Goal: Task Accomplishment & Management: Manage account settings

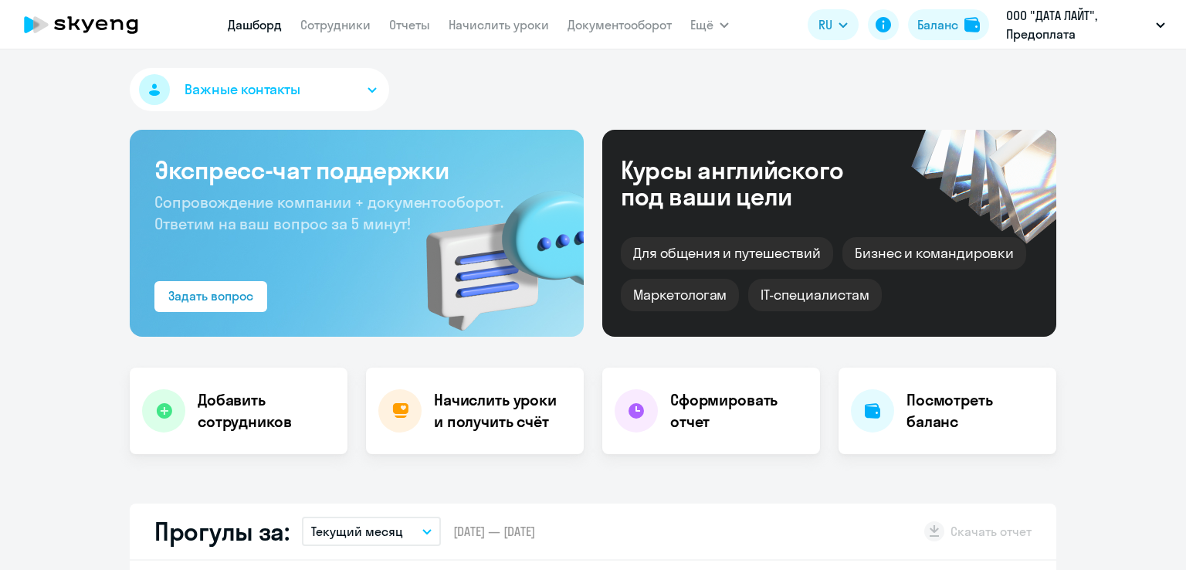
select select "30"
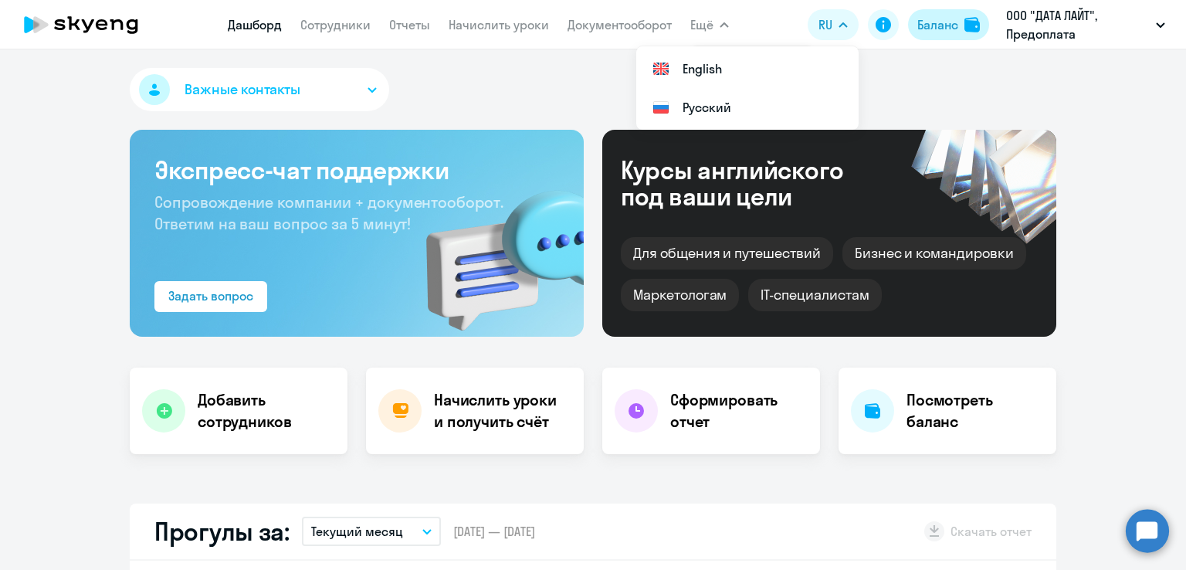
click at [934, 26] on div "Баланс" at bounding box center [938, 24] width 41 height 19
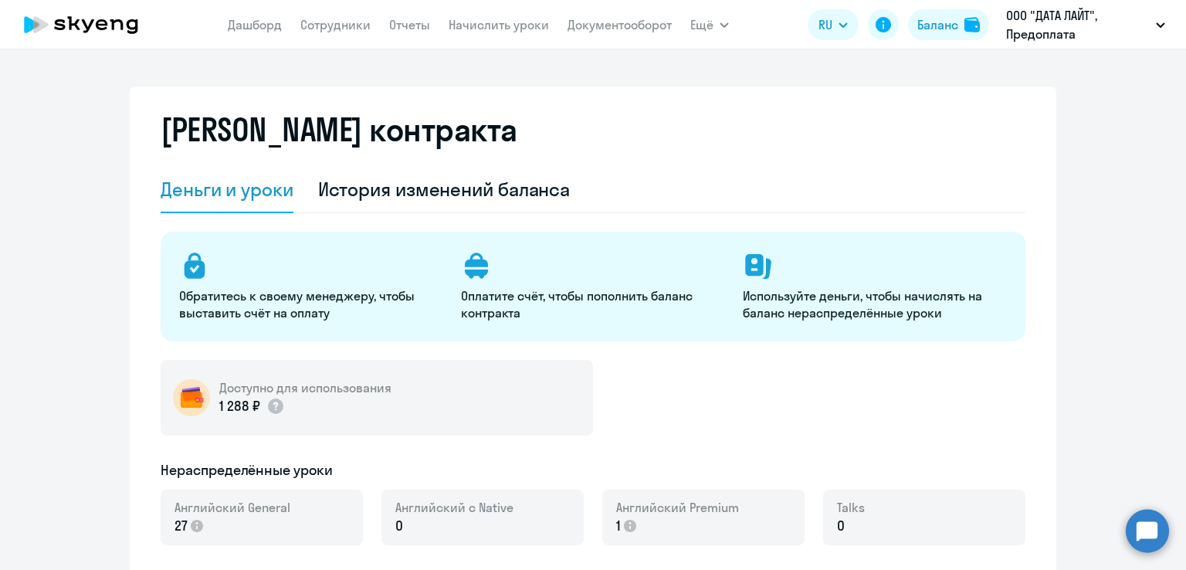
select select "english_adult_not_native_speaker"
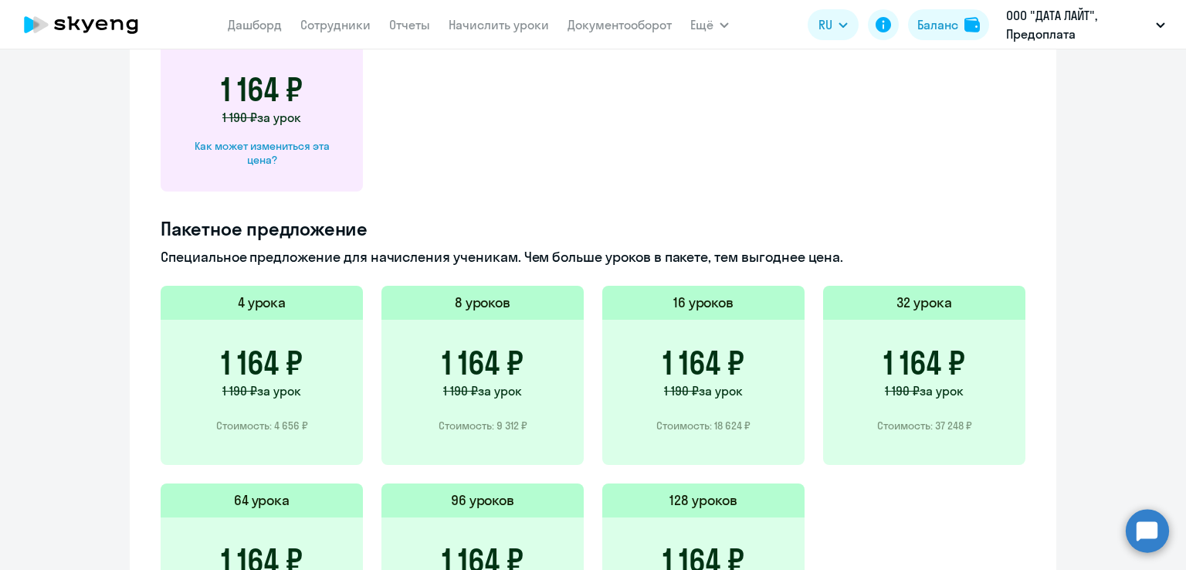
scroll to position [695, 0]
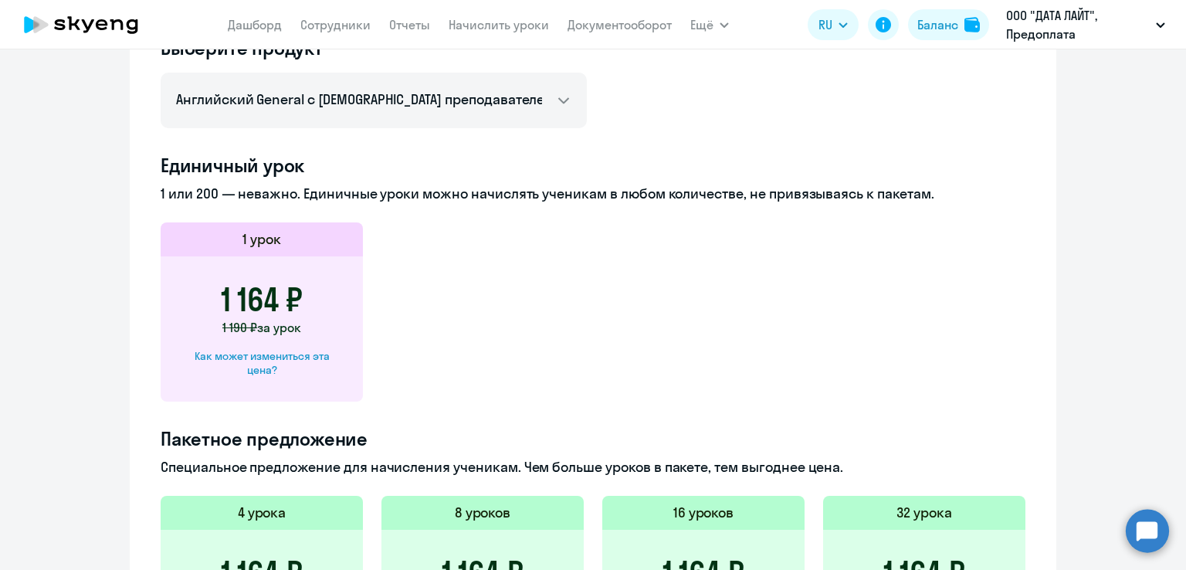
click at [338, 33] on app-menu-item-link "Сотрудники" at bounding box center [335, 24] width 70 height 19
click at [338, 23] on link "Сотрудники" at bounding box center [335, 24] width 70 height 15
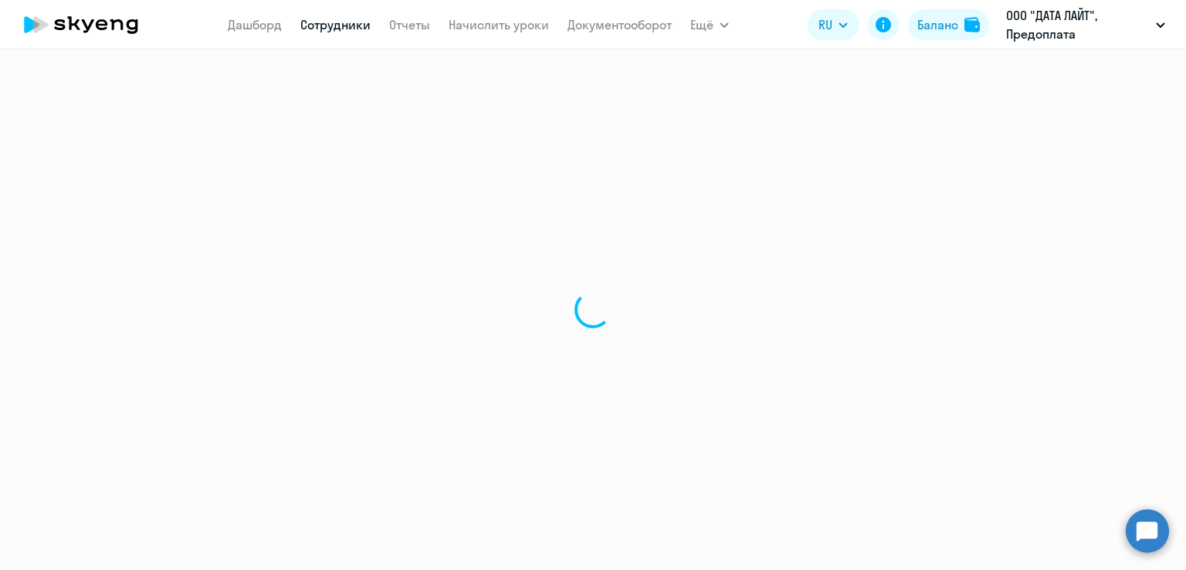
select select "30"
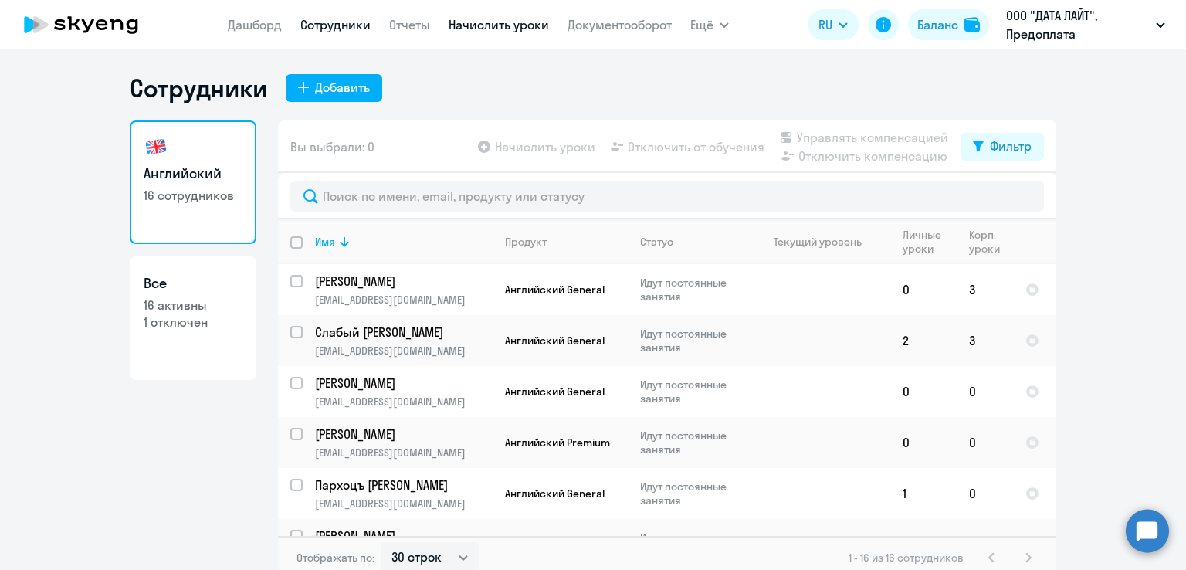
click at [477, 28] on link "Начислить уроки" at bounding box center [499, 24] width 100 height 15
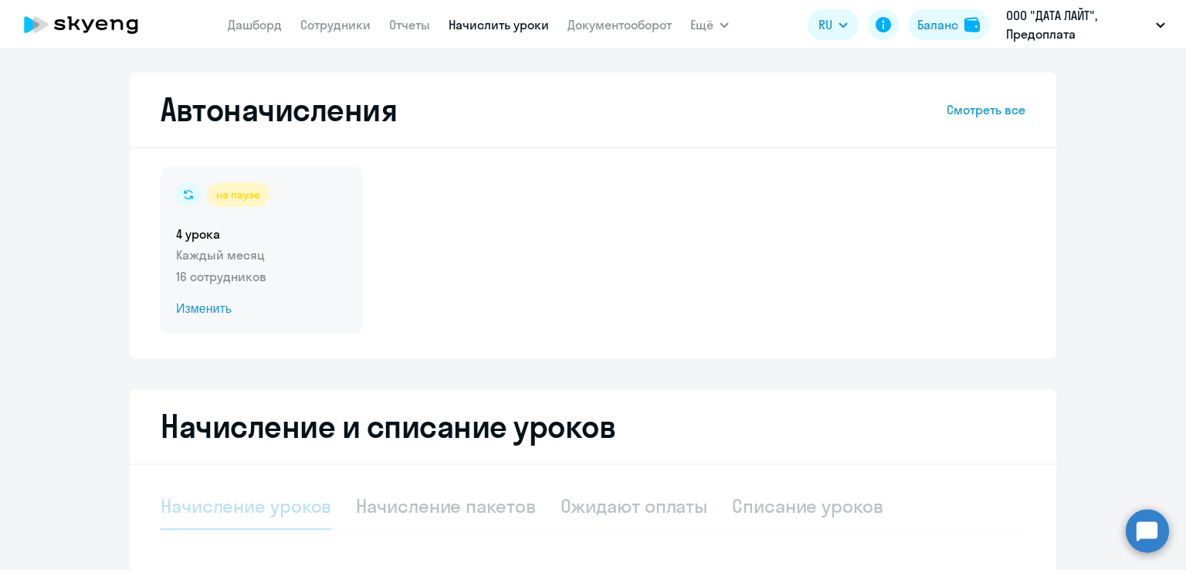
select select "10"
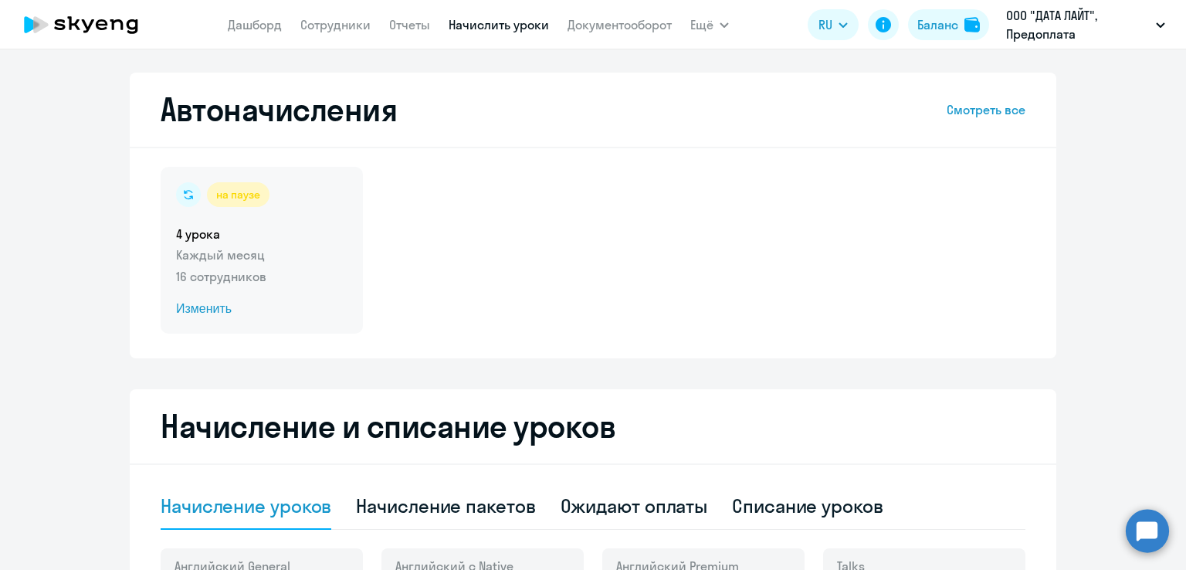
click at [227, 267] on p "16 сотрудников" at bounding box center [261, 276] width 171 height 19
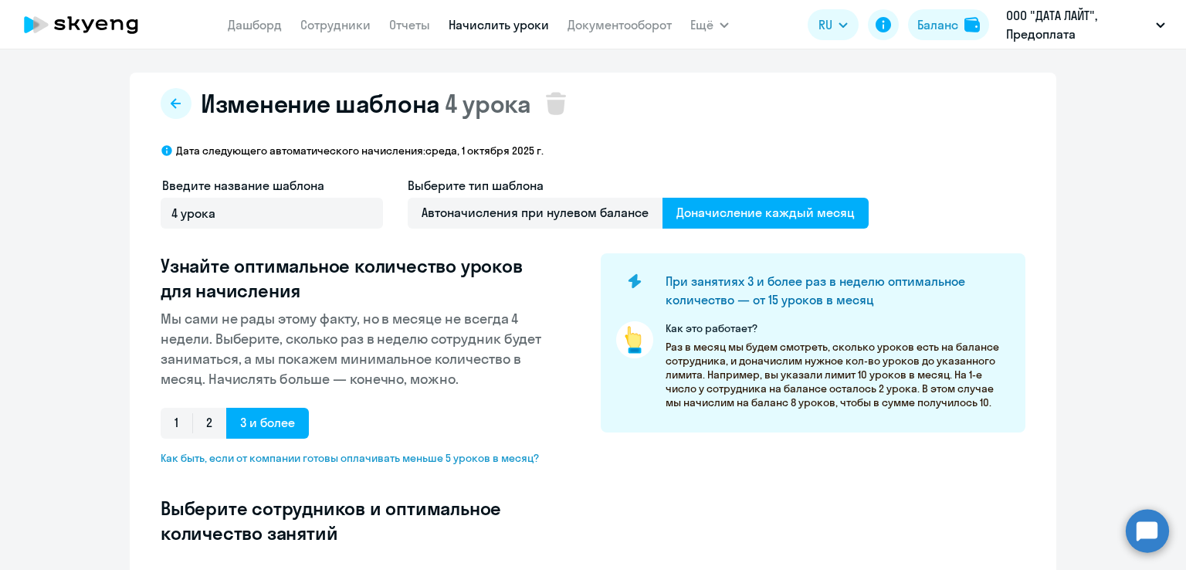
select select "10"
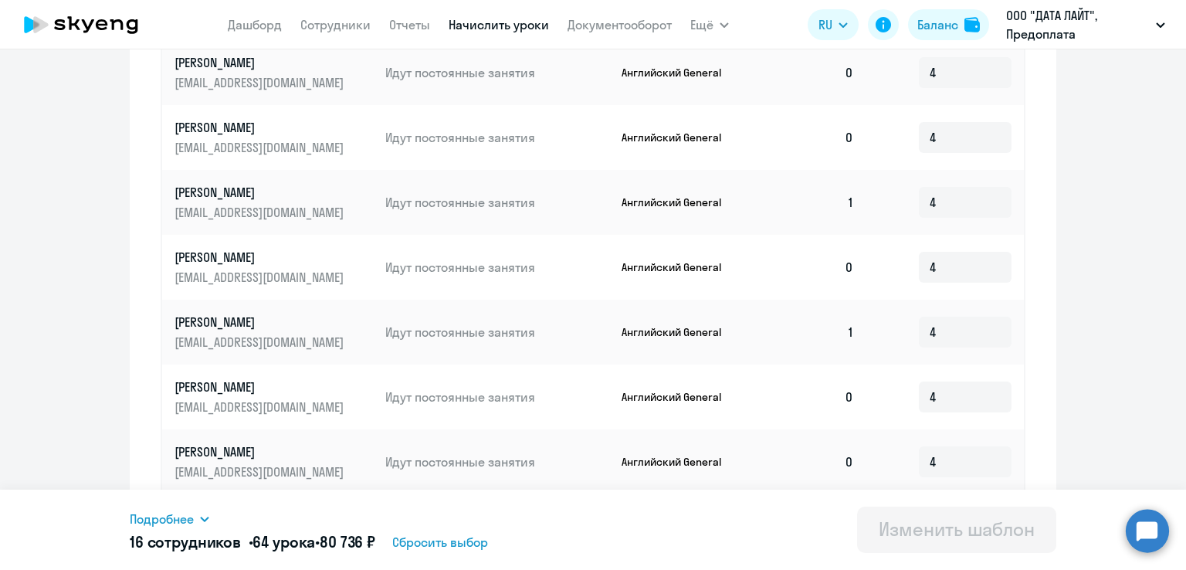
scroll to position [865, 0]
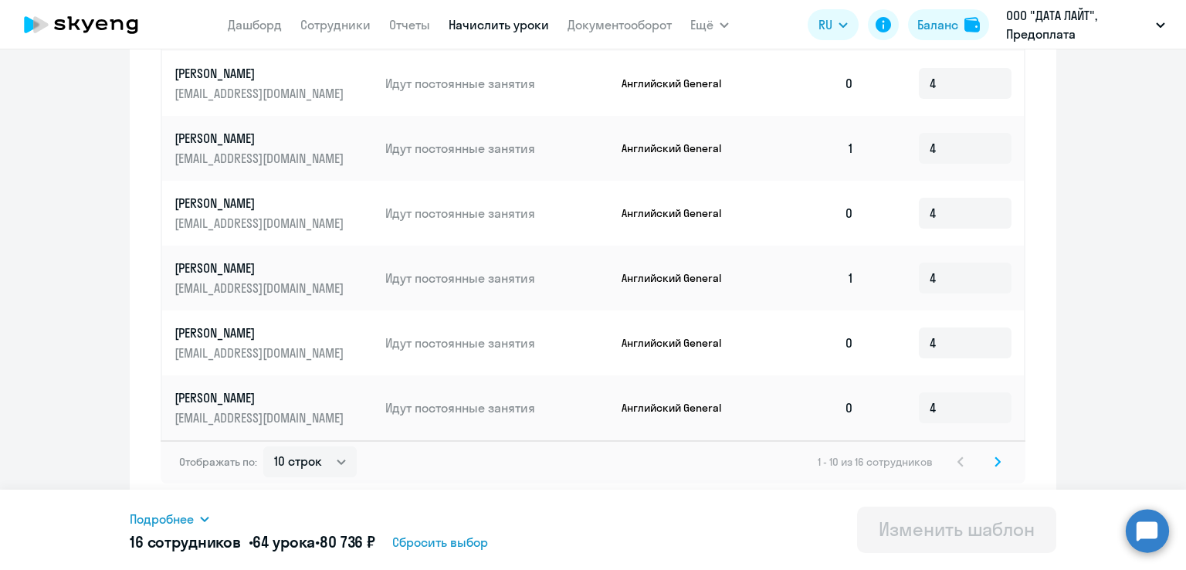
click at [995, 463] on icon at bounding box center [998, 462] width 6 height 11
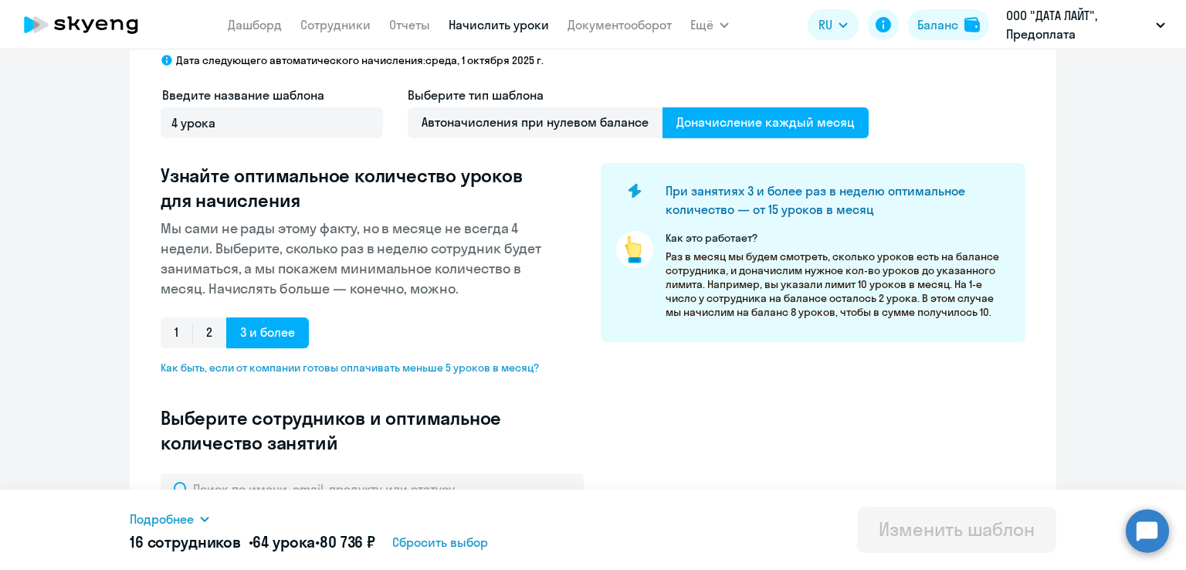
scroll to position [0, 0]
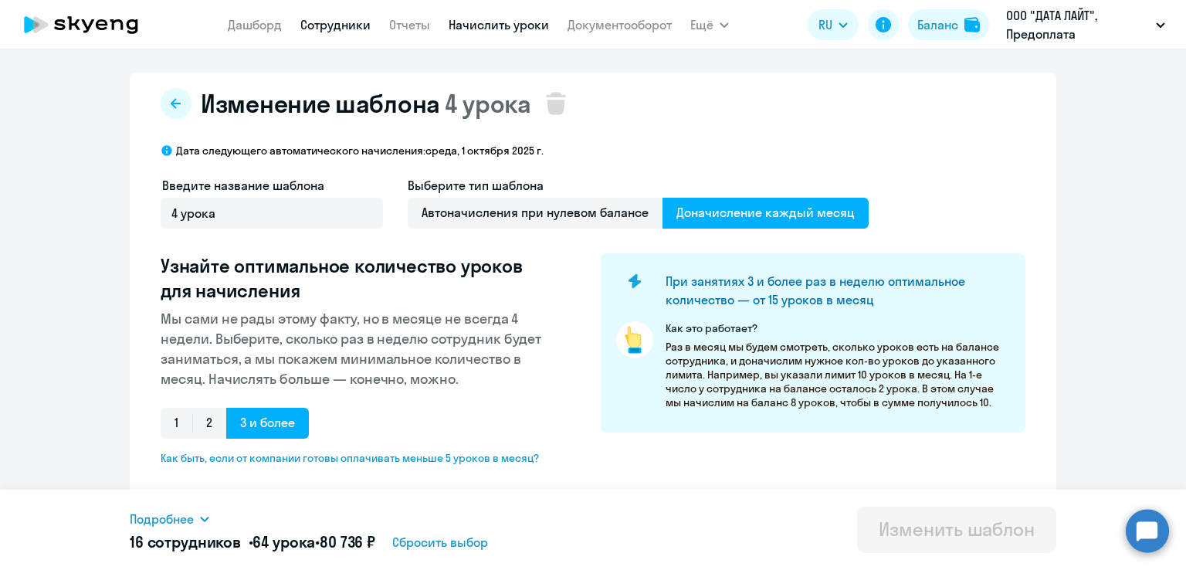
click at [343, 27] on link "Сотрудники" at bounding box center [335, 24] width 70 height 15
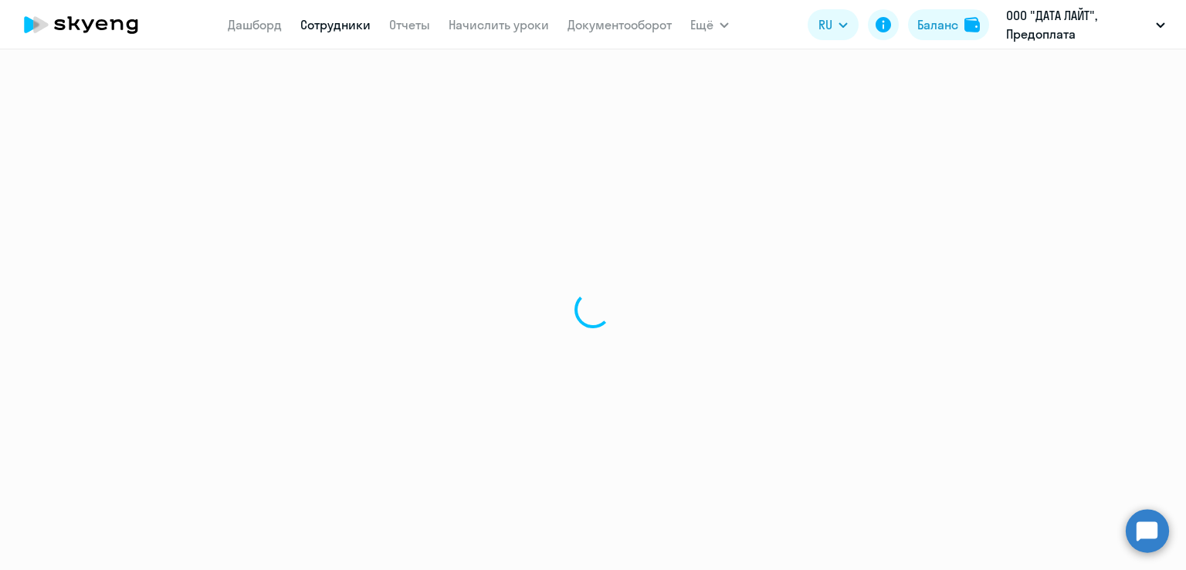
select select "30"
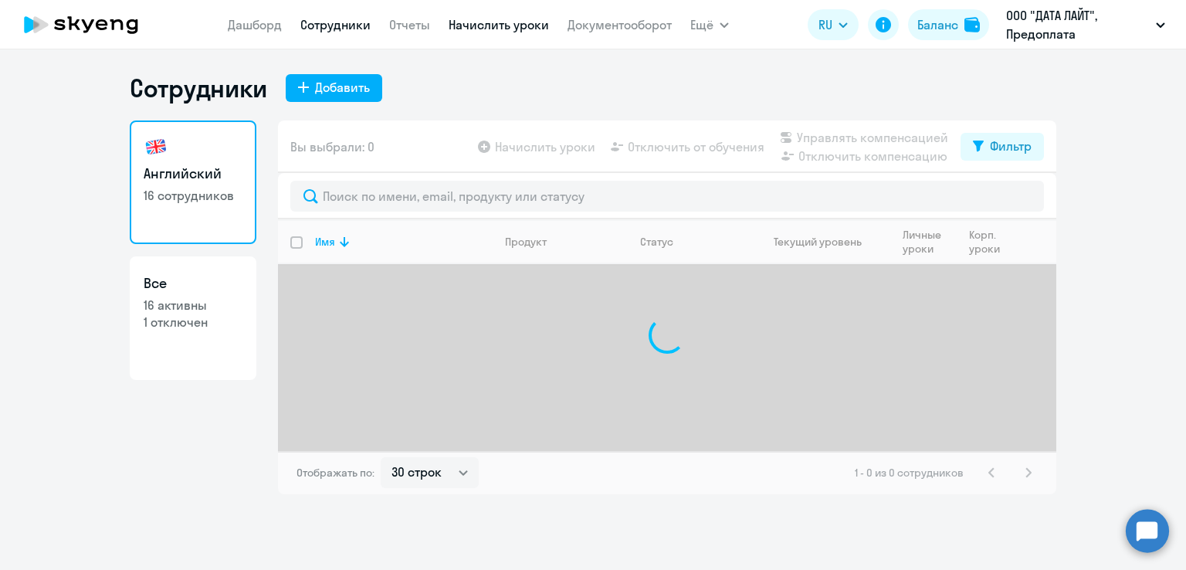
click at [473, 25] on link "Начислить уроки" at bounding box center [499, 24] width 100 height 15
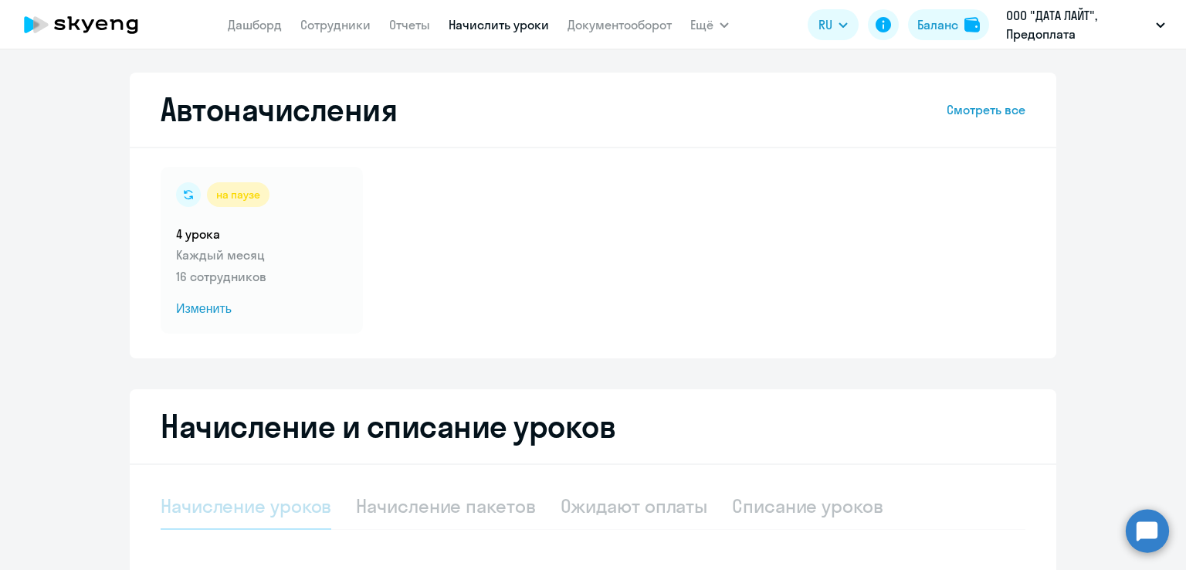
select select "10"
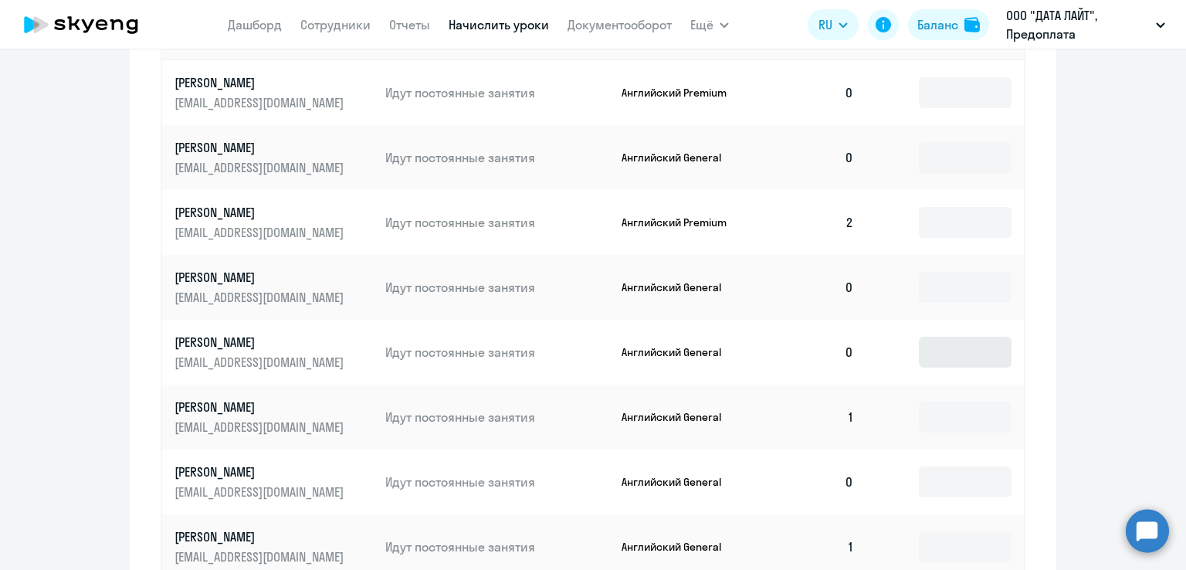
scroll to position [541, 0]
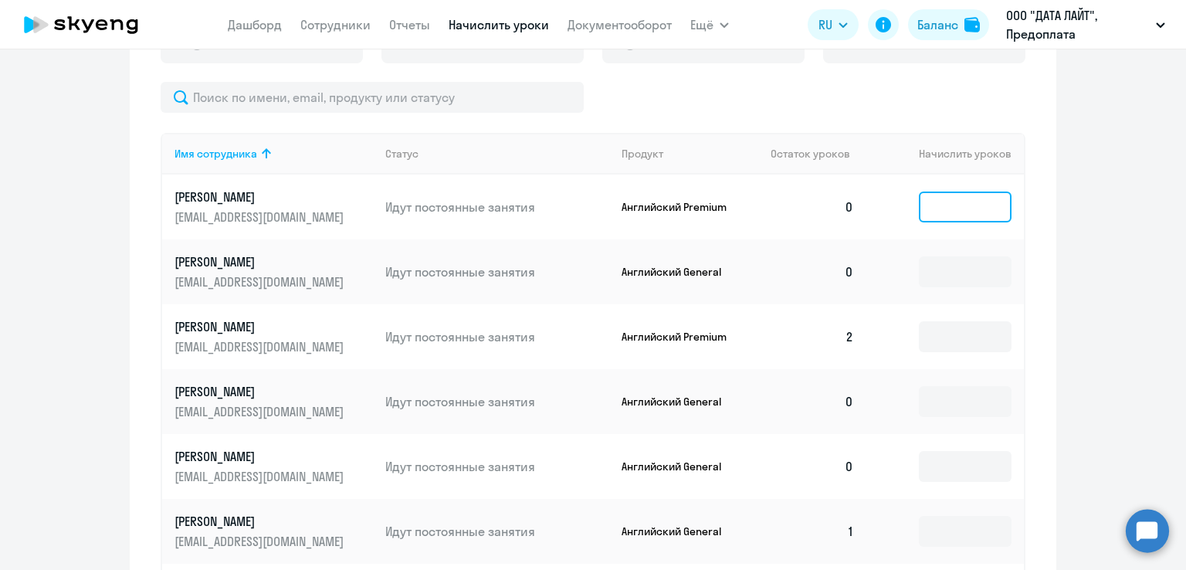
click at [937, 216] on input at bounding box center [965, 207] width 93 height 31
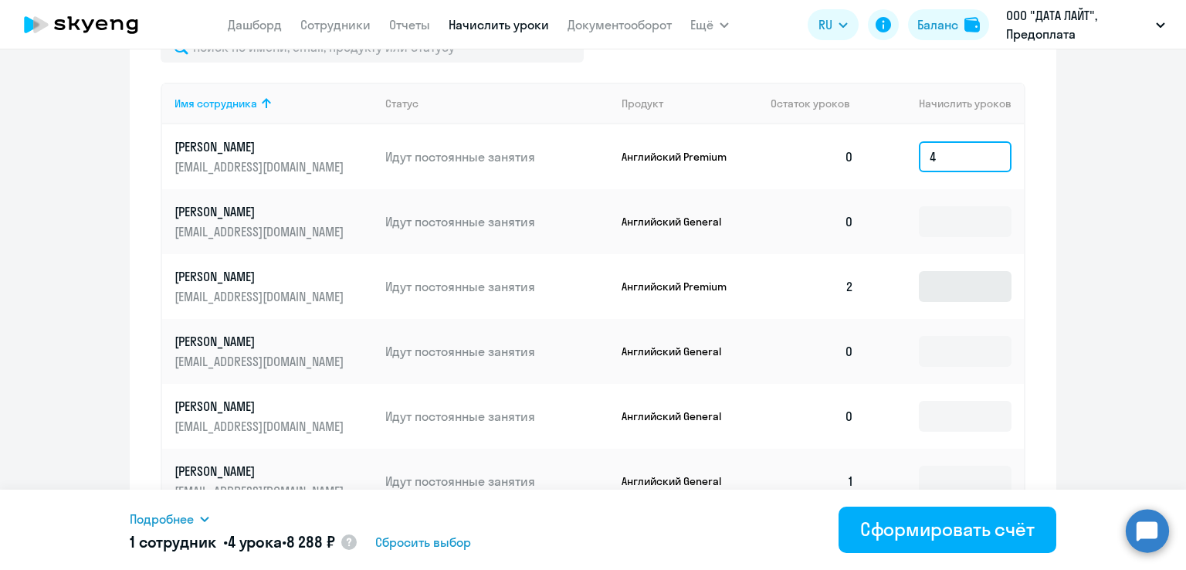
scroll to position [618, 0]
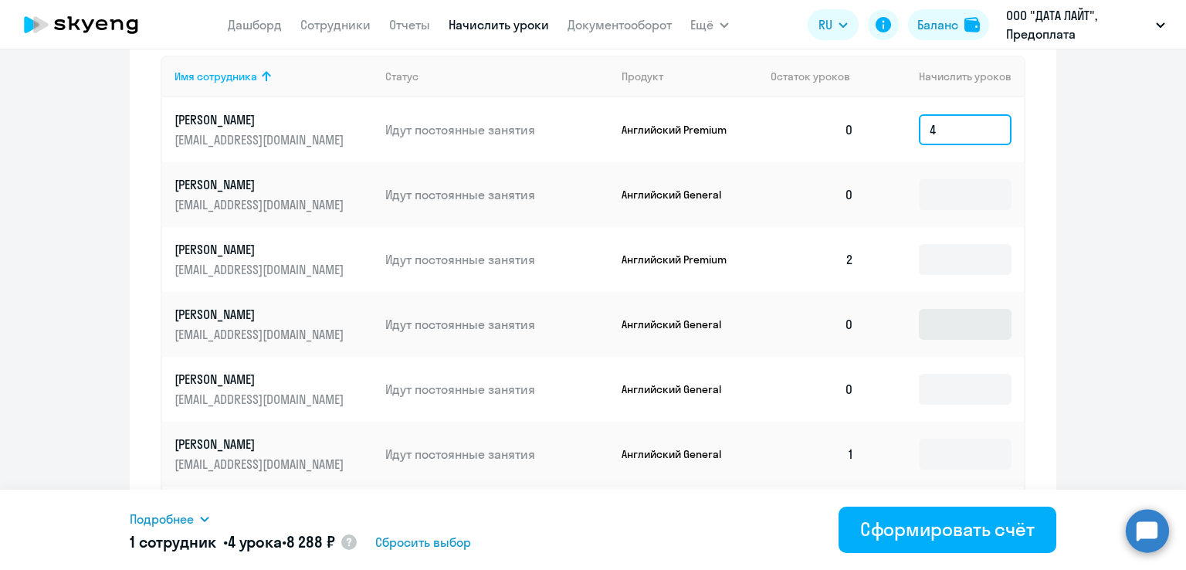
type input "4"
click at [957, 321] on input at bounding box center [965, 324] width 93 height 31
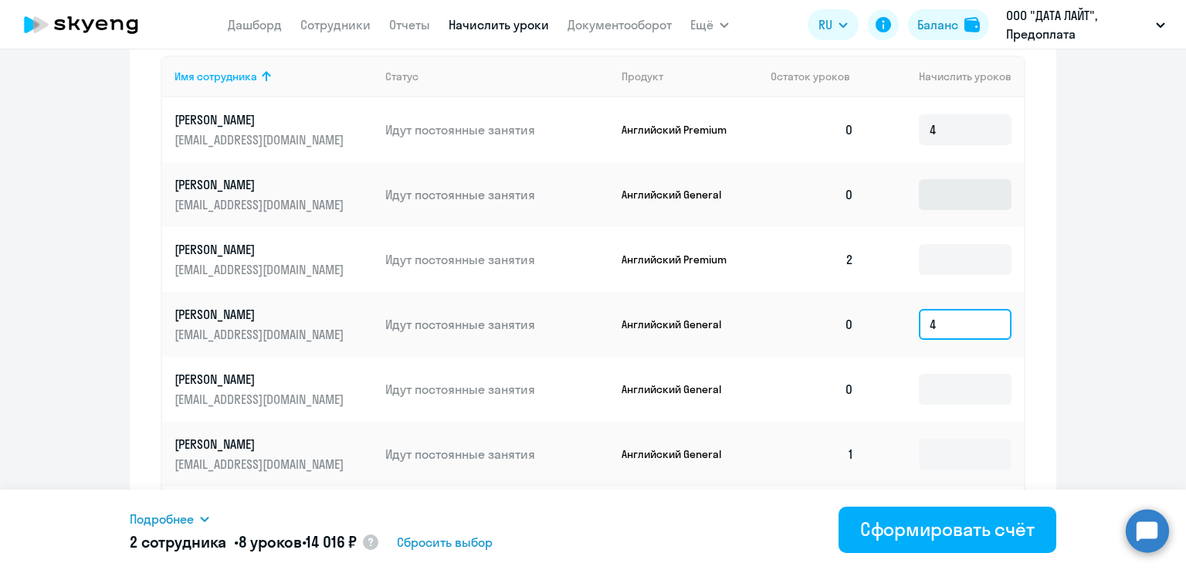
type input "4"
click at [942, 202] on input at bounding box center [965, 194] width 93 height 31
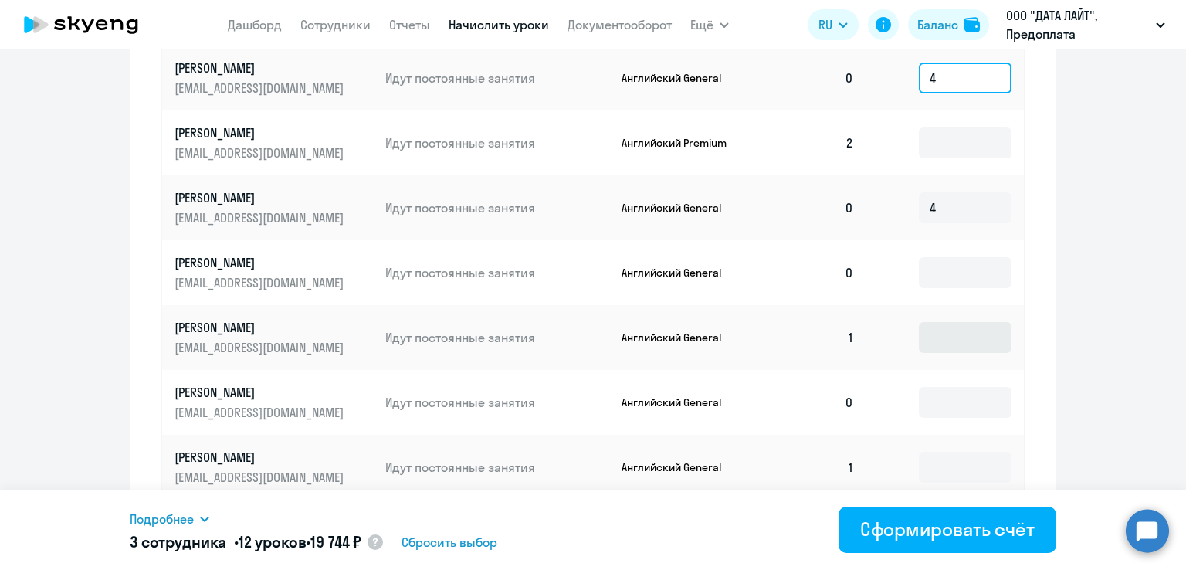
scroll to position [772, 0]
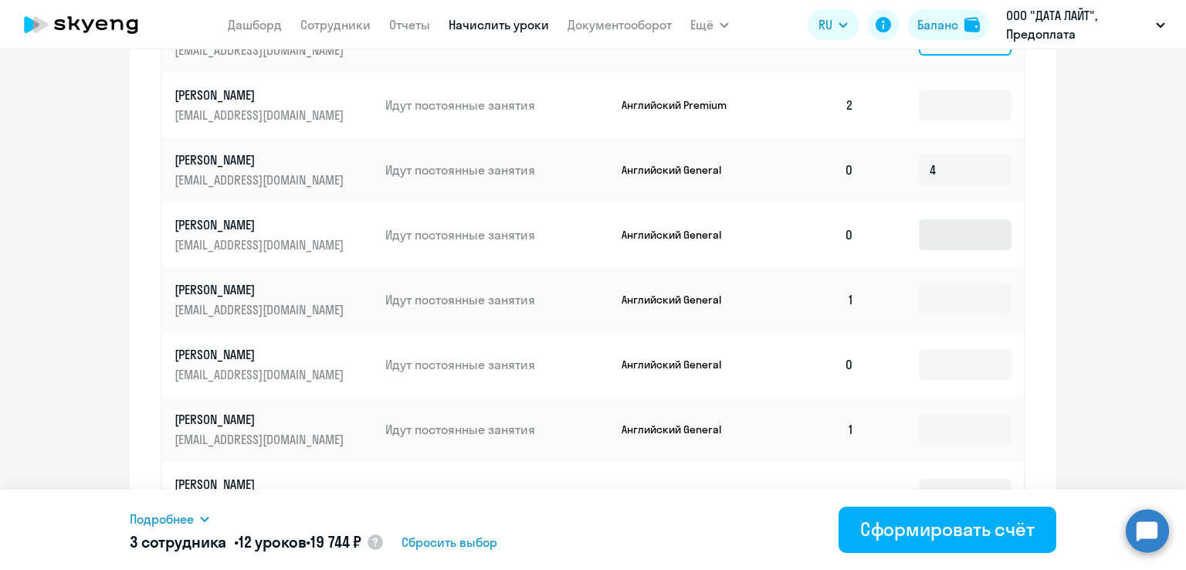
type input "4"
click at [934, 247] on input at bounding box center [965, 234] width 93 height 31
type input "4"
click at [942, 356] on input at bounding box center [965, 364] width 93 height 31
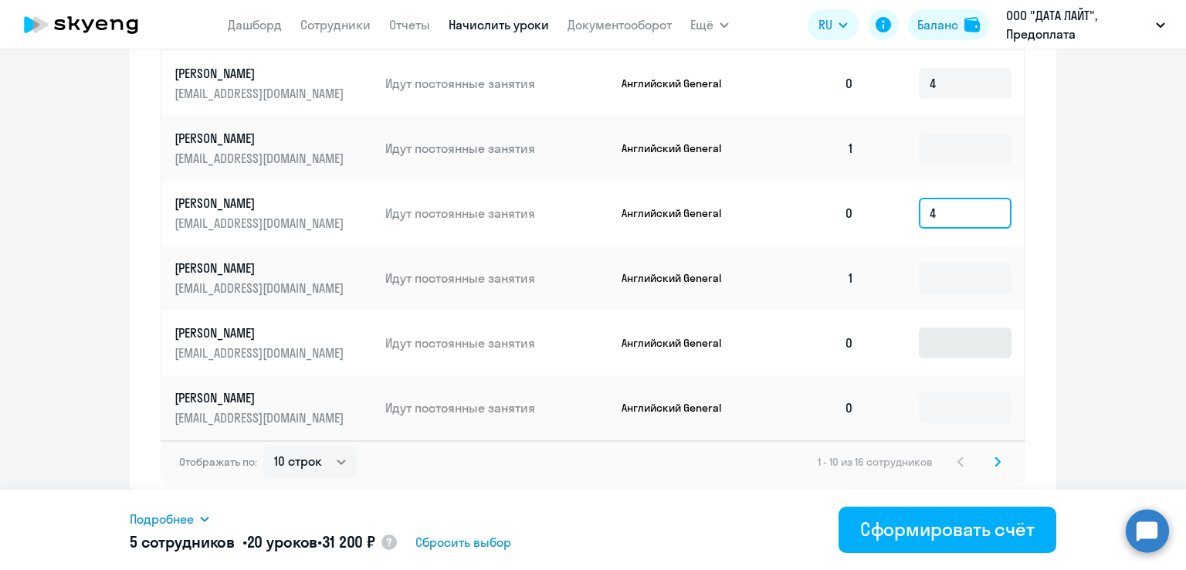
type input "4"
click at [948, 355] on input at bounding box center [965, 343] width 93 height 31
type input "4"
click at [939, 406] on input at bounding box center [965, 407] width 93 height 31
type input "4"
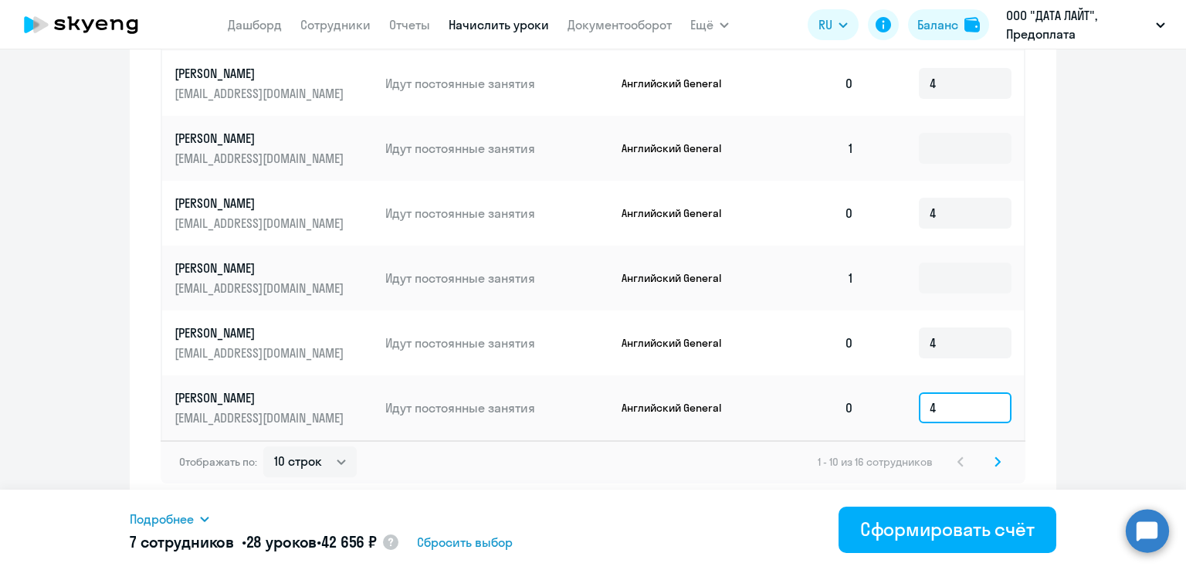
drag, startPoint x: 939, startPoint y: 413, endPoint x: 900, endPoint y: 402, distance: 41.1
click at [902, 406] on td "4" at bounding box center [946, 407] width 158 height 65
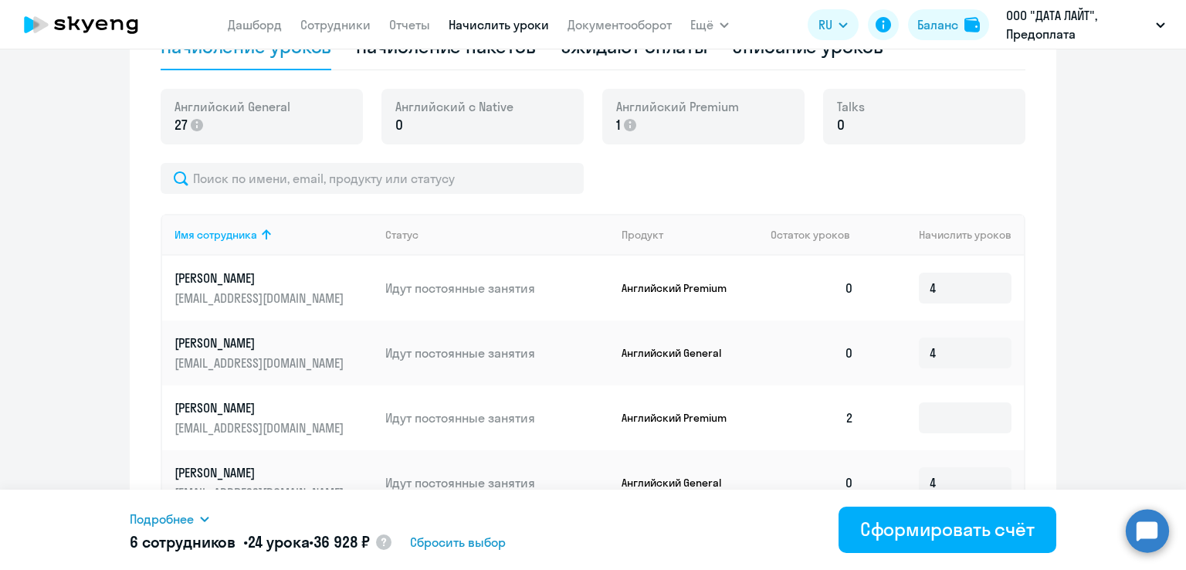
scroll to position [460, 0]
drag, startPoint x: 942, startPoint y: 295, endPoint x: 893, endPoint y: 291, distance: 48.8
click at [893, 291] on td "4" at bounding box center [946, 287] width 158 height 65
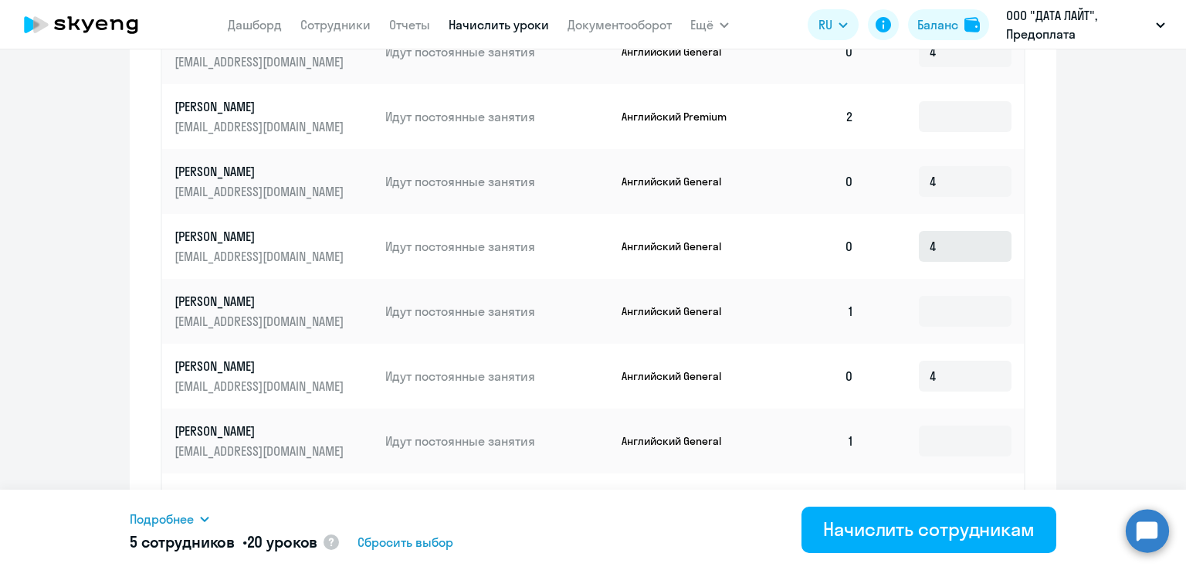
scroll to position [769, 0]
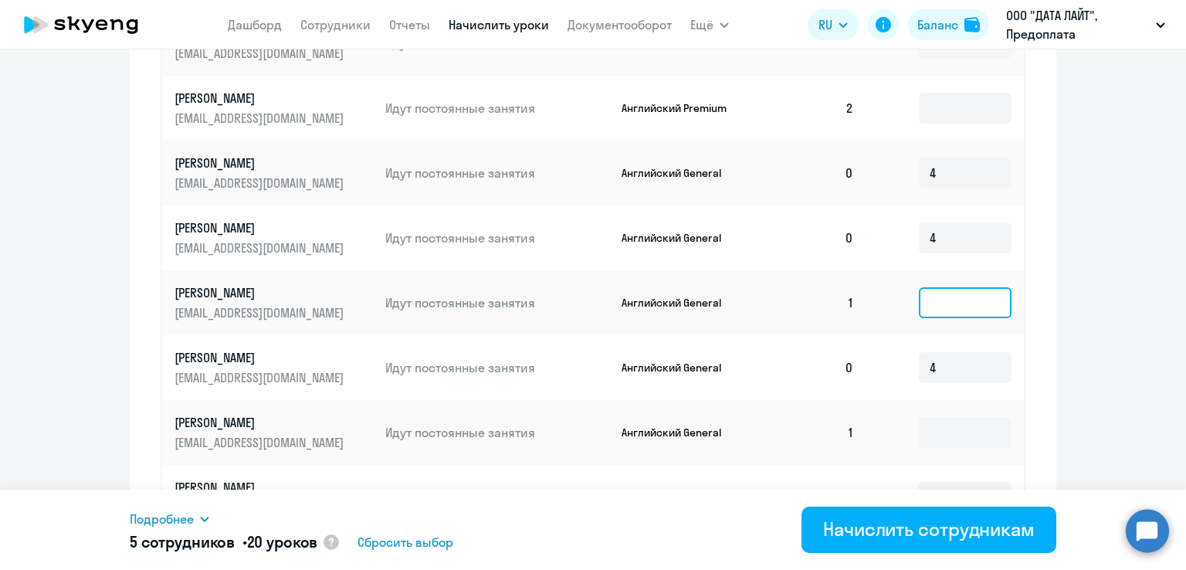
click at [932, 295] on input at bounding box center [965, 302] width 93 height 31
type input "4"
click at [942, 431] on input at bounding box center [965, 432] width 93 height 31
type input "4"
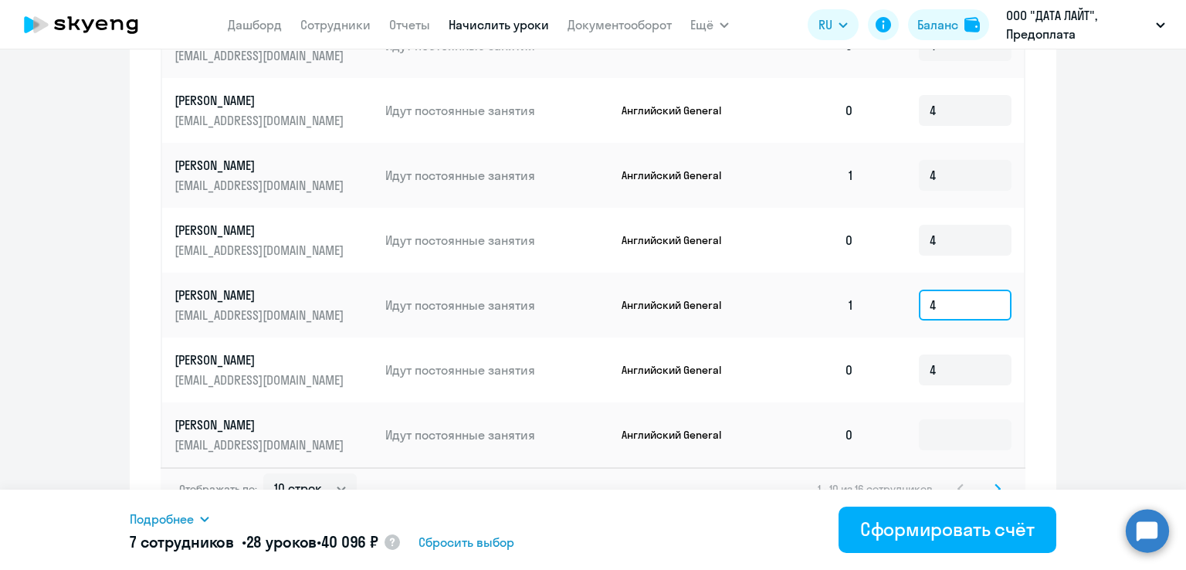
scroll to position [924, 0]
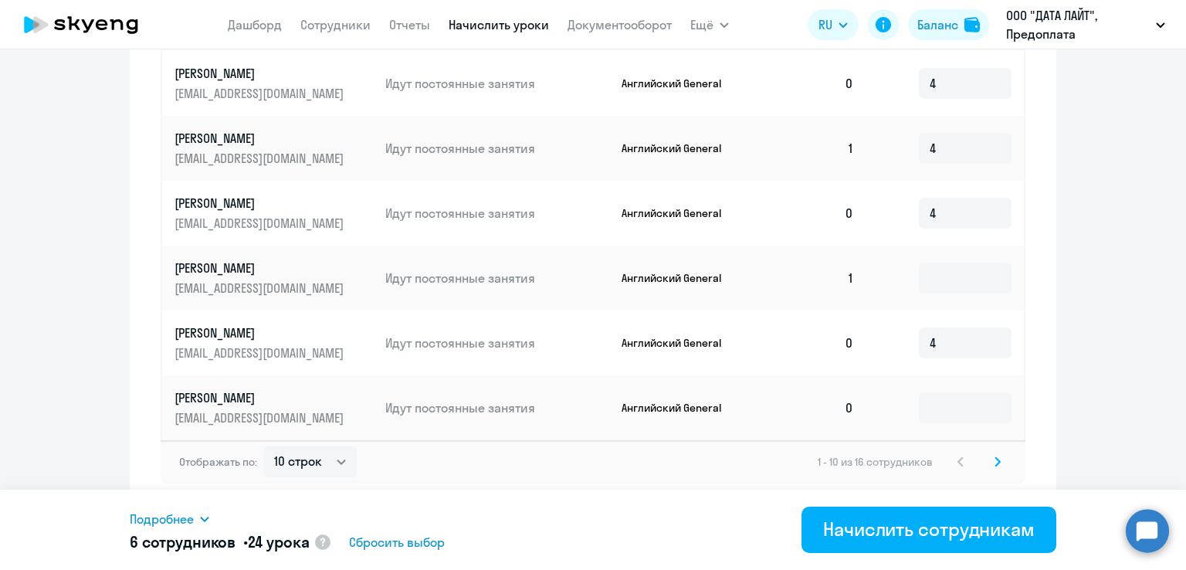
click at [991, 455] on svg-icon at bounding box center [998, 462] width 19 height 19
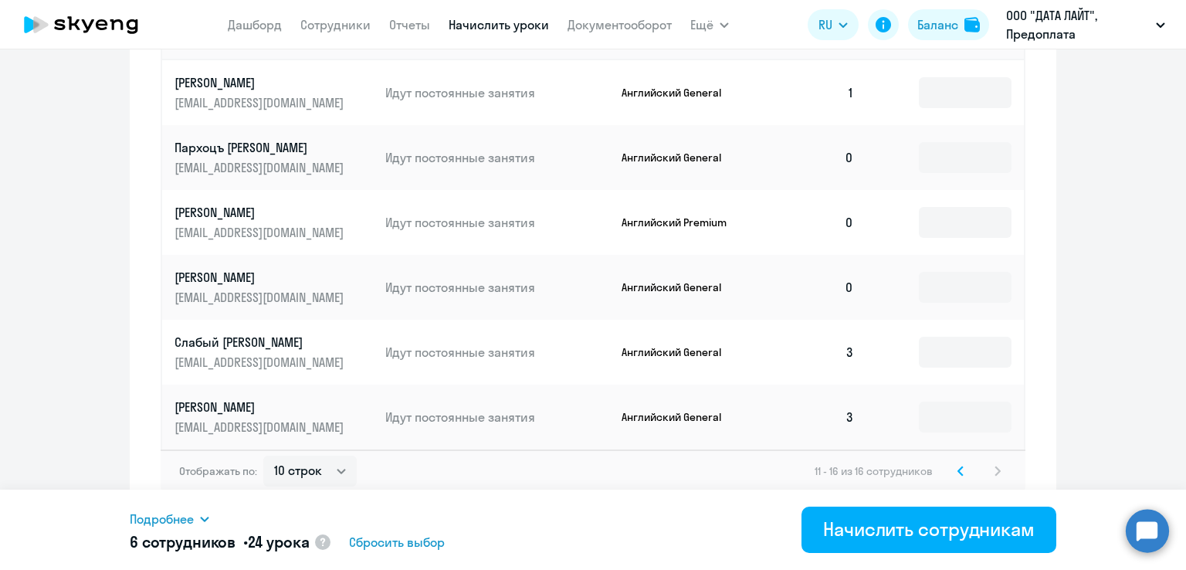
scroll to position [664, 0]
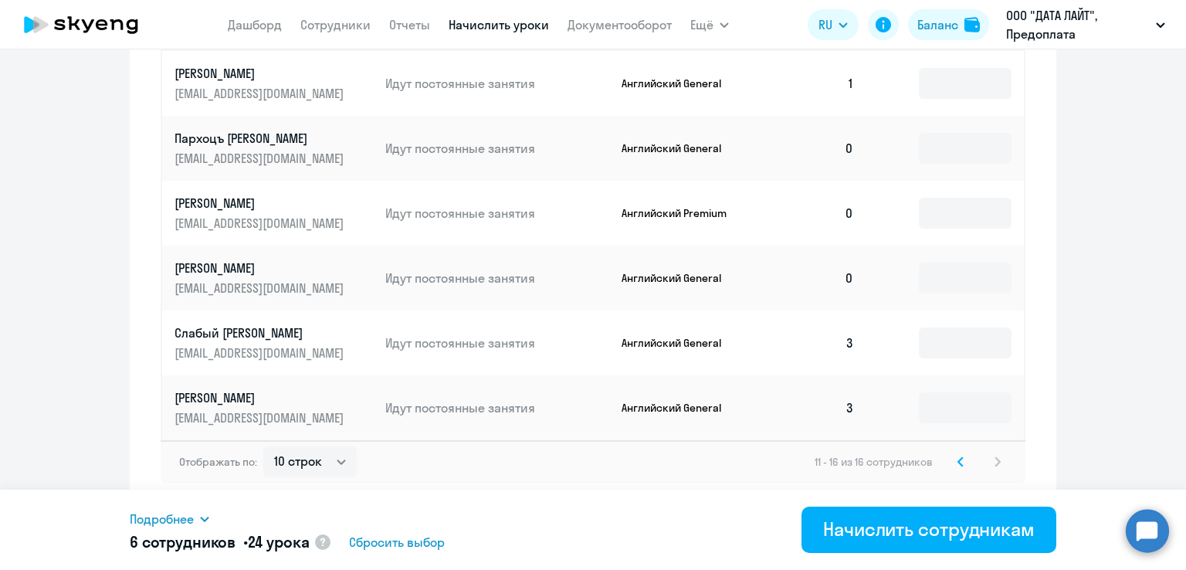
click at [942, 294] on td at bounding box center [946, 278] width 158 height 65
click at [941, 287] on input at bounding box center [965, 278] width 93 height 31
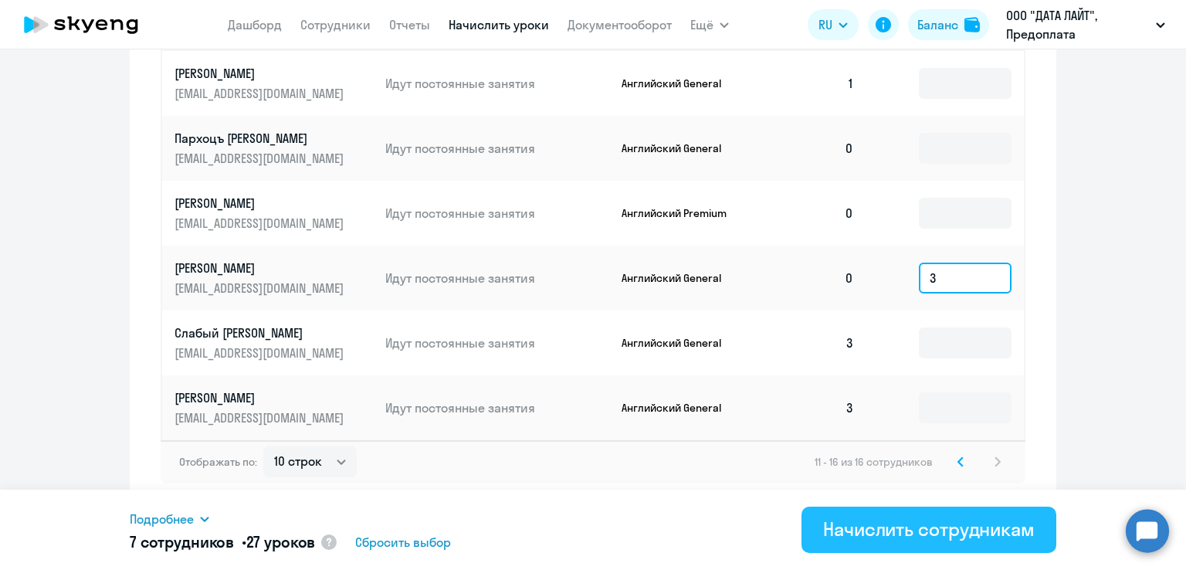
type input "3"
click at [940, 536] on div "Начислить сотрудникам" at bounding box center [929, 529] width 212 height 25
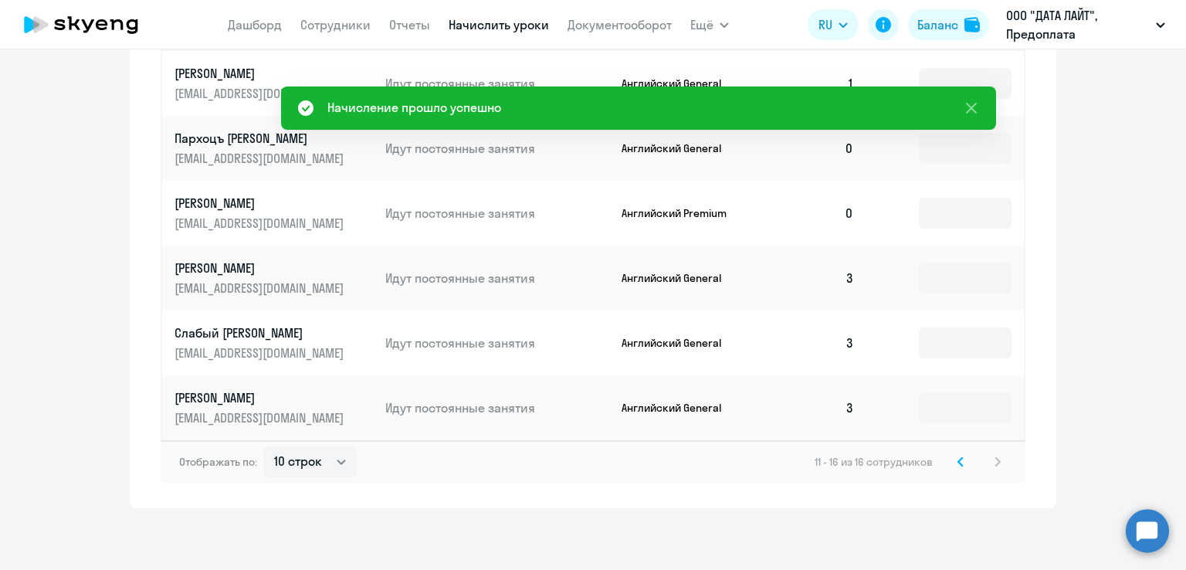
click at [958, 459] on icon at bounding box center [961, 462] width 6 height 11
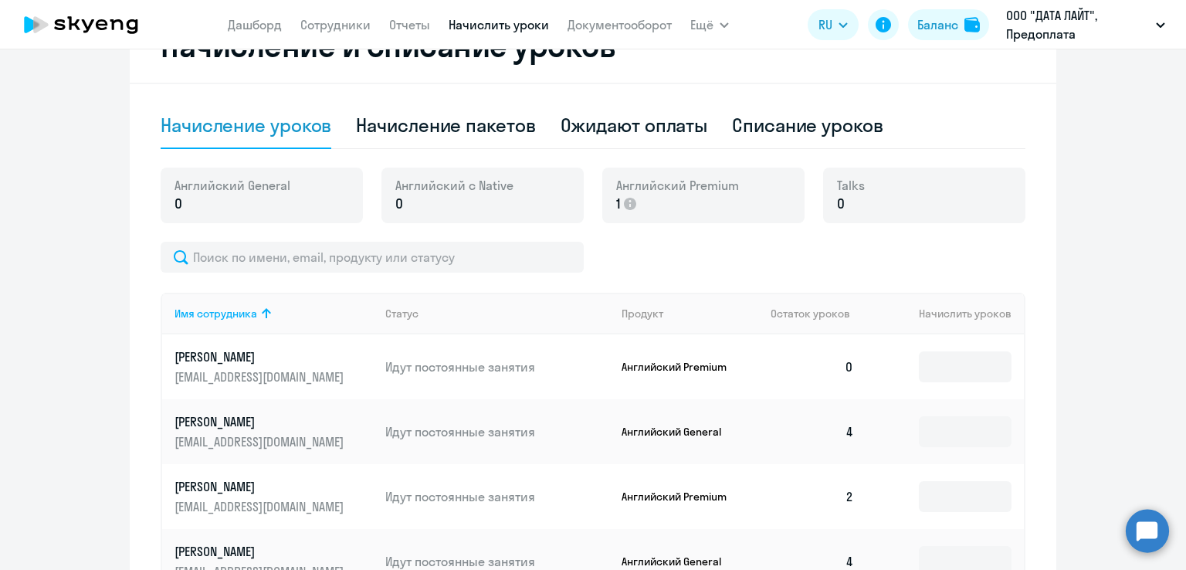
scroll to position [355, 0]
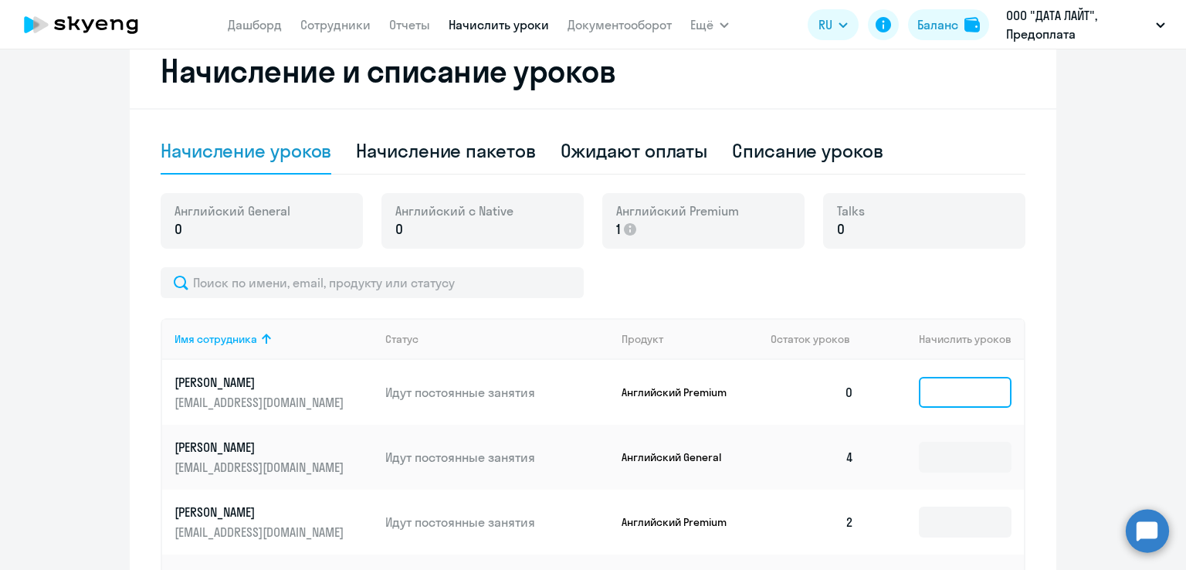
click at [959, 391] on input at bounding box center [965, 392] width 93 height 31
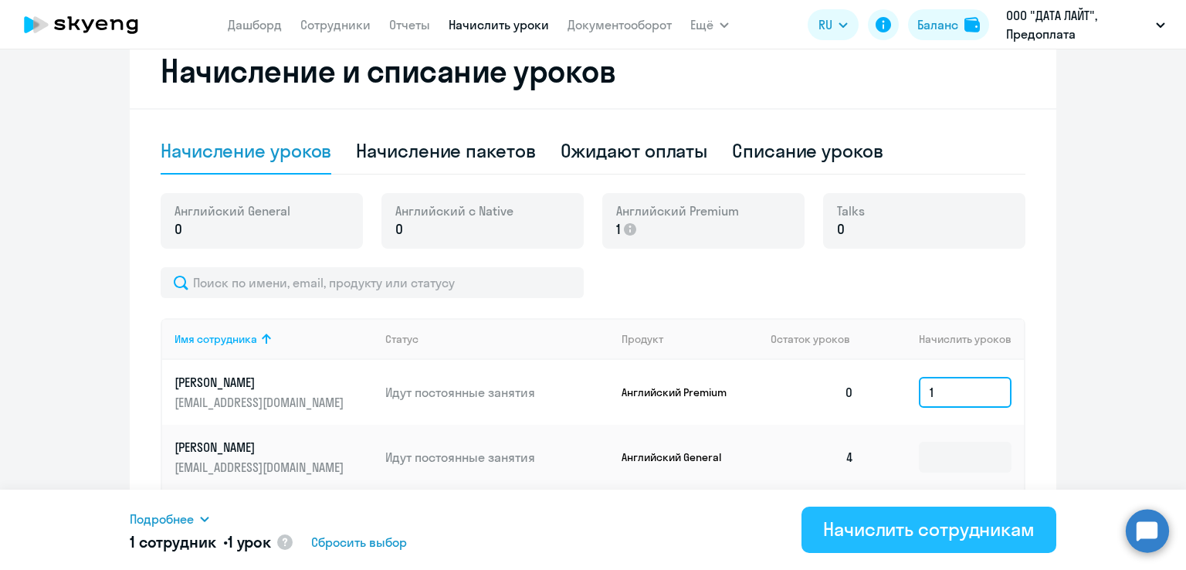
type input "1"
click at [942, 526] on div "Начислить сотрудникам" at bounding box center [929, 529] width 212 height 25
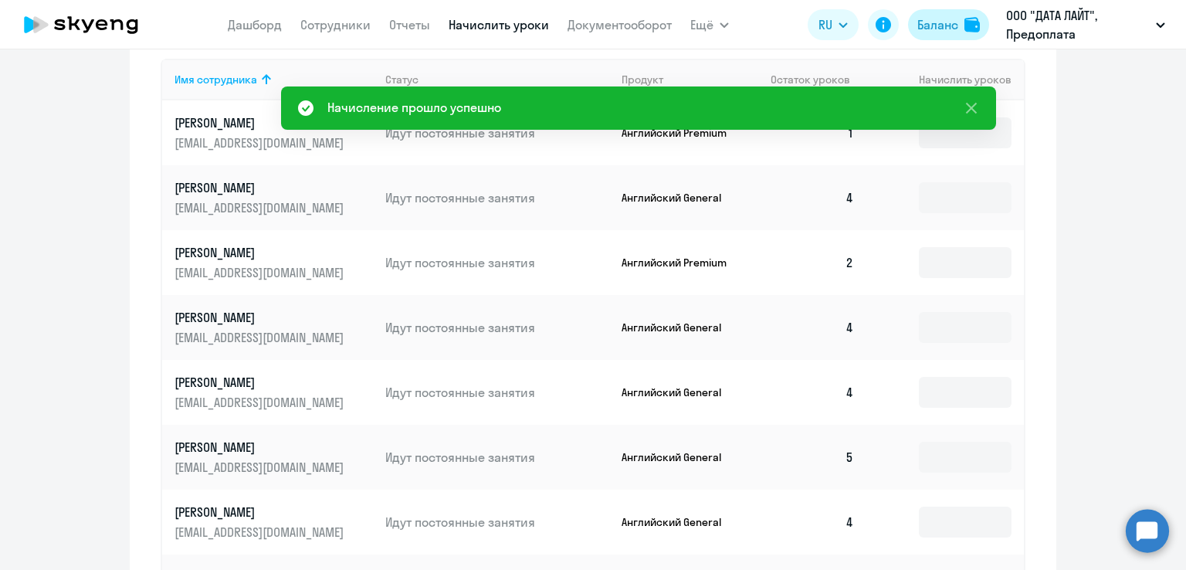
click at [952, 23] on div "Баланс" at bounding box center [938, 24] width 41 height 19
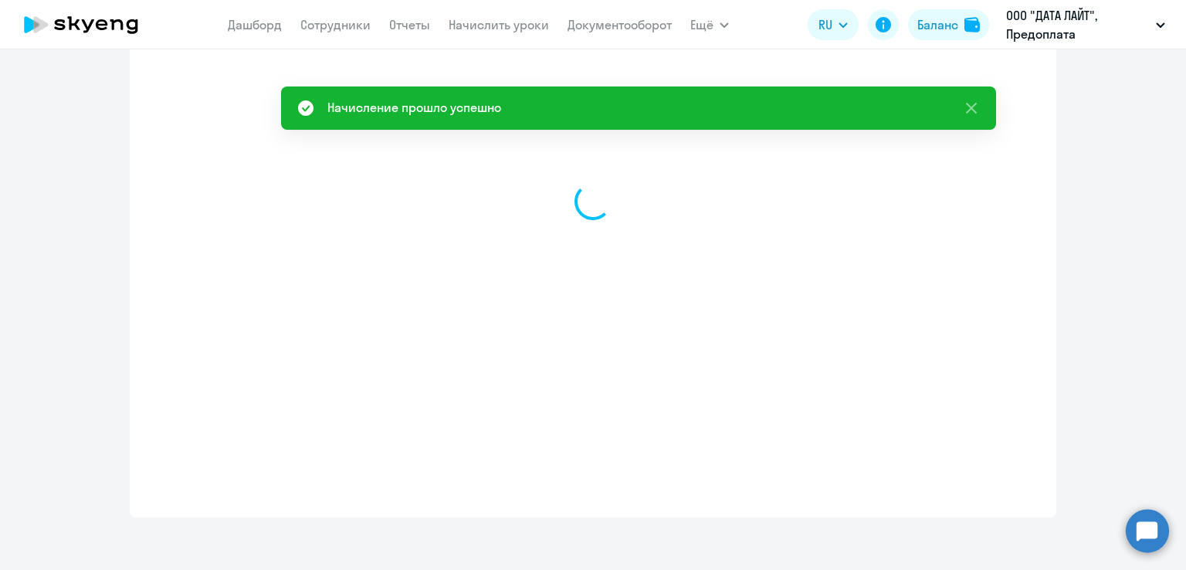
select select "english_adult_not_native_speaker"
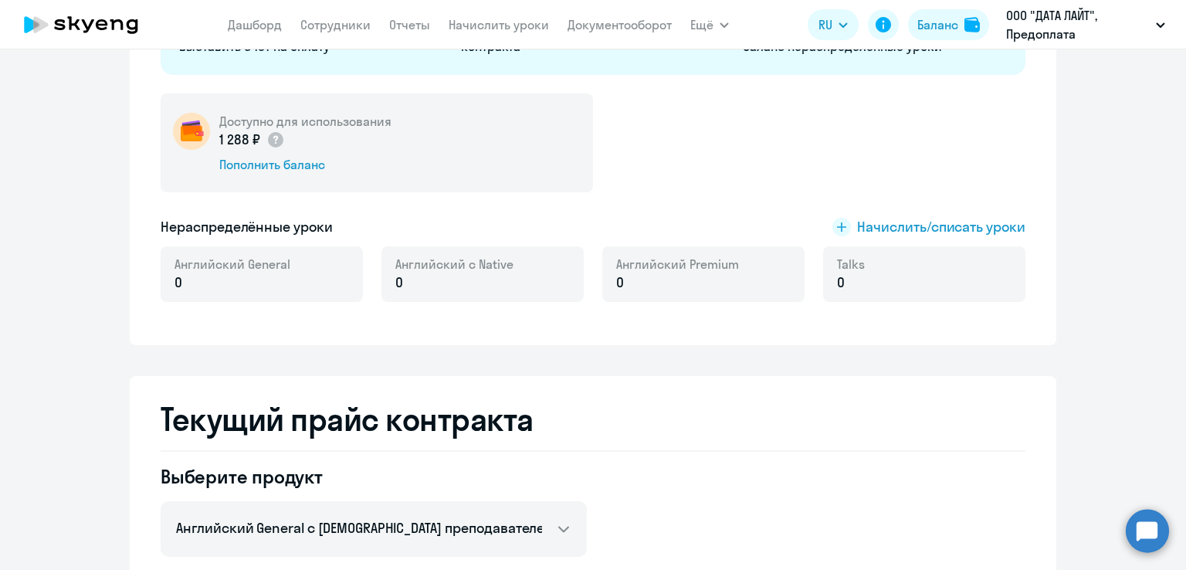
scroll to position [152, 0]
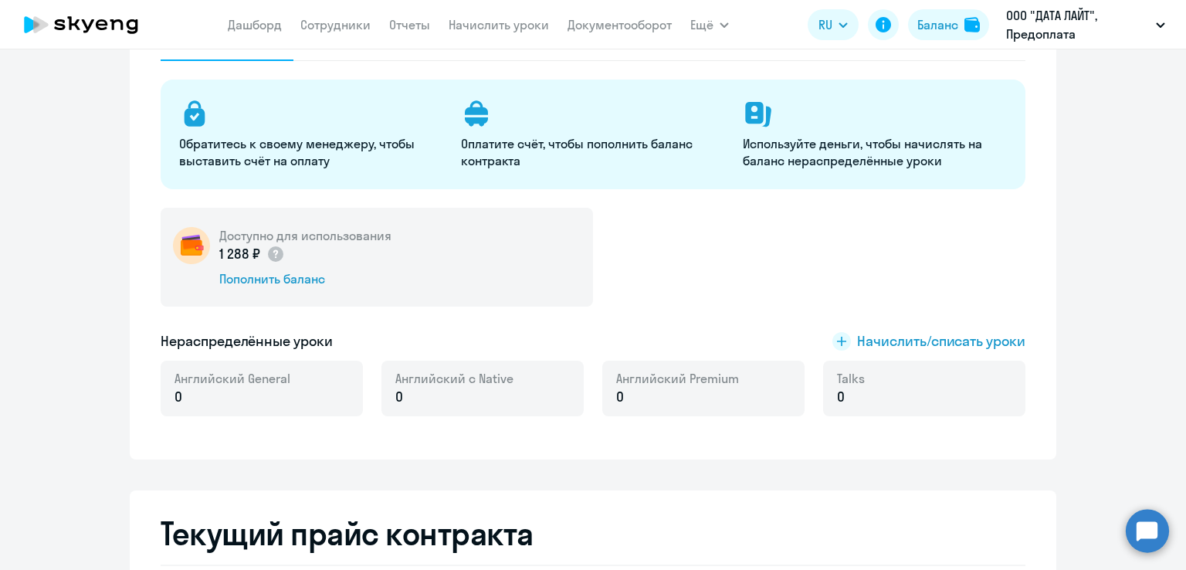
click at [864, 267] on div "Доступно для использования 1 288 ₽ Пополнить баланс" at bounding box center [593, 257] width 865 height 99
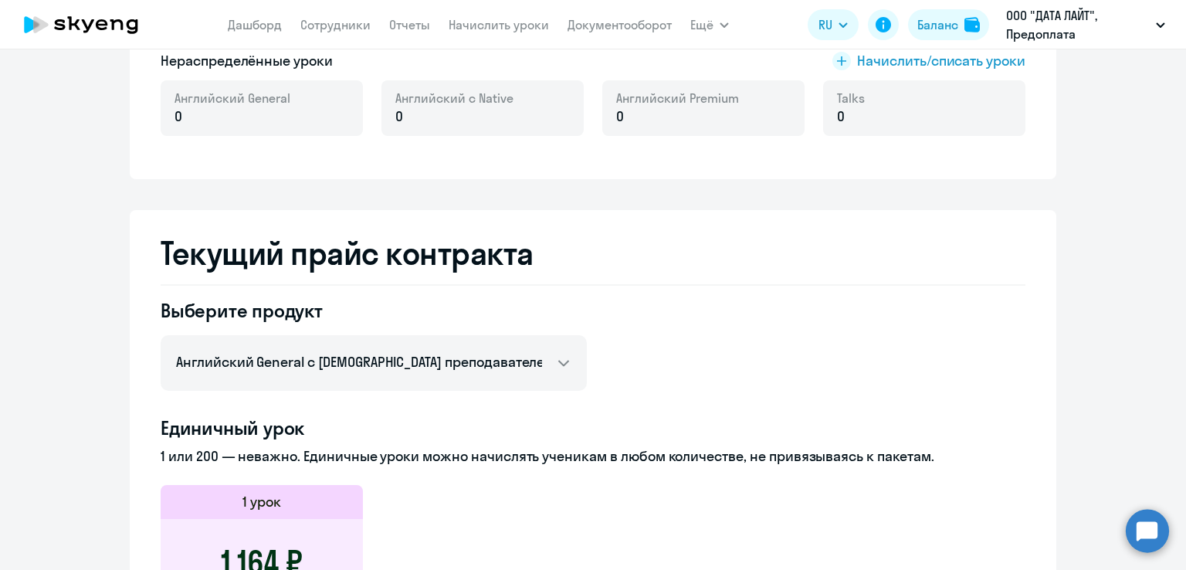
scroll to position [309, 0]
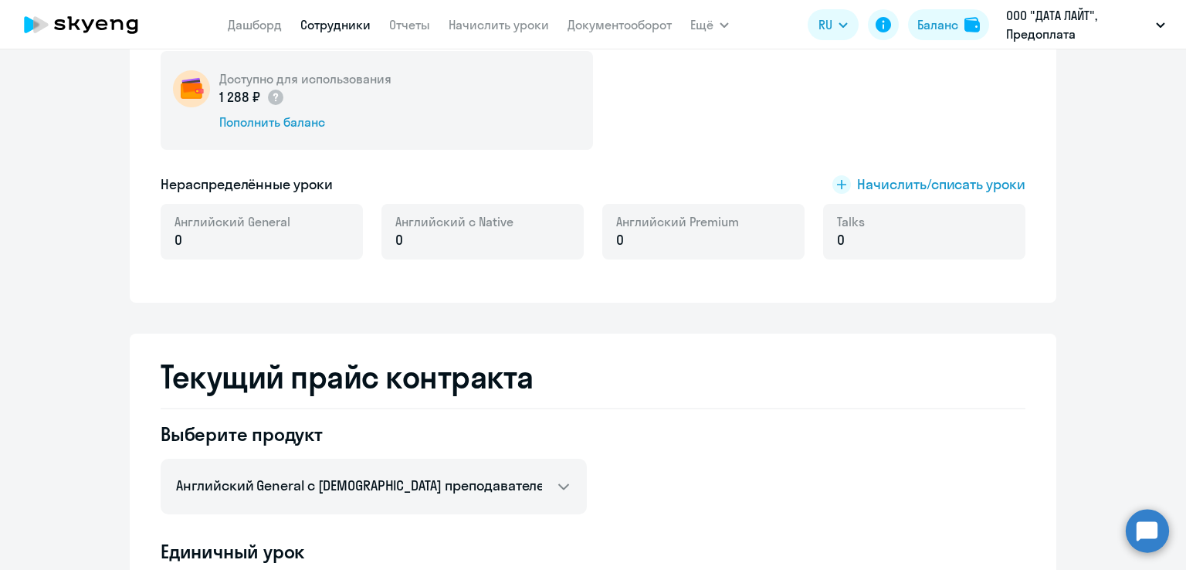
click at [358, 25] on link "Сотрудники" at bounding box center [335, 24] width 70 height 15
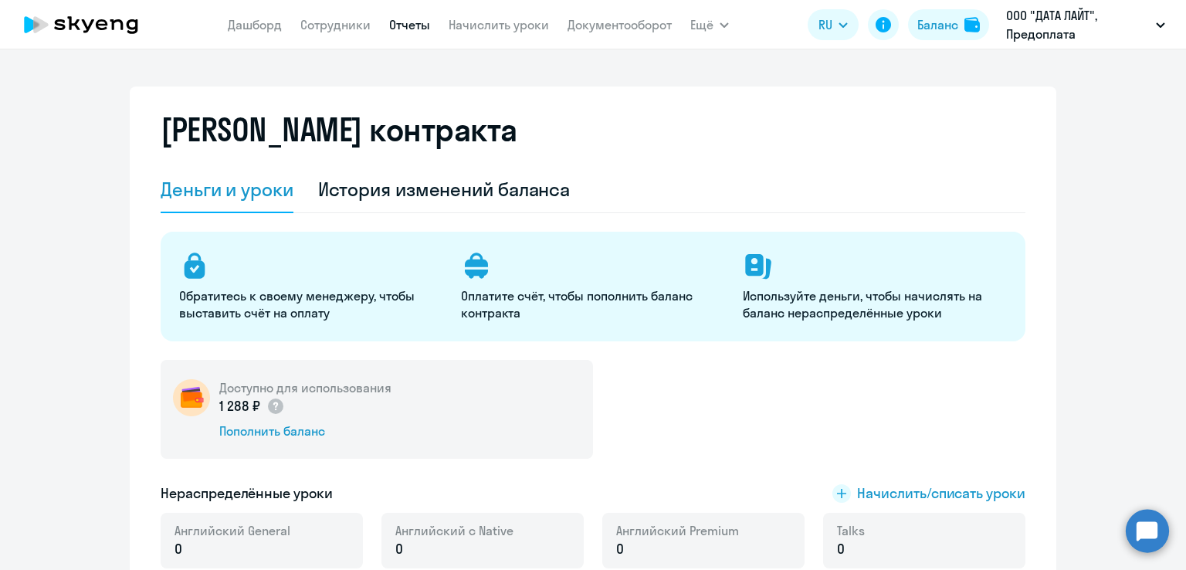
select select "30"
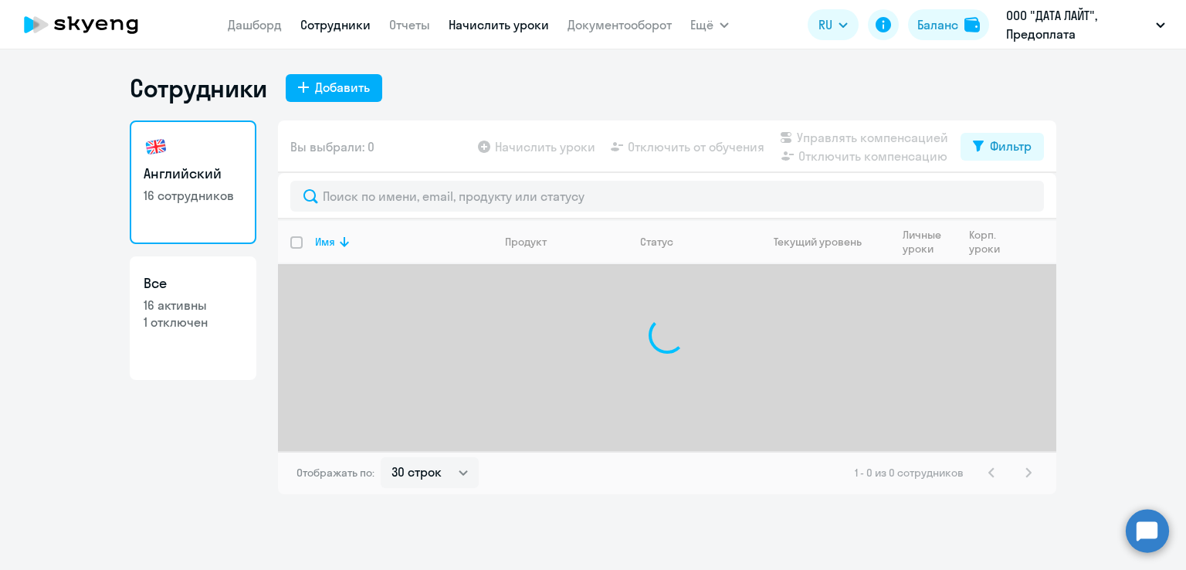
click at [464, 29] on link "Начислить уроки" at bounding box center [499, 24] width 100 height 15
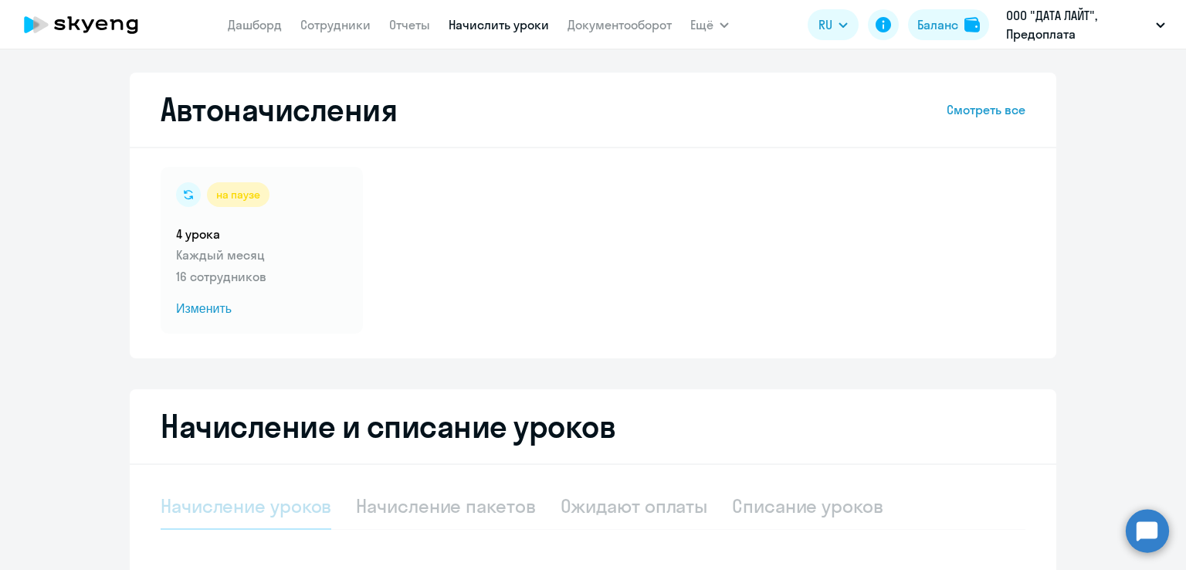
select select "10"
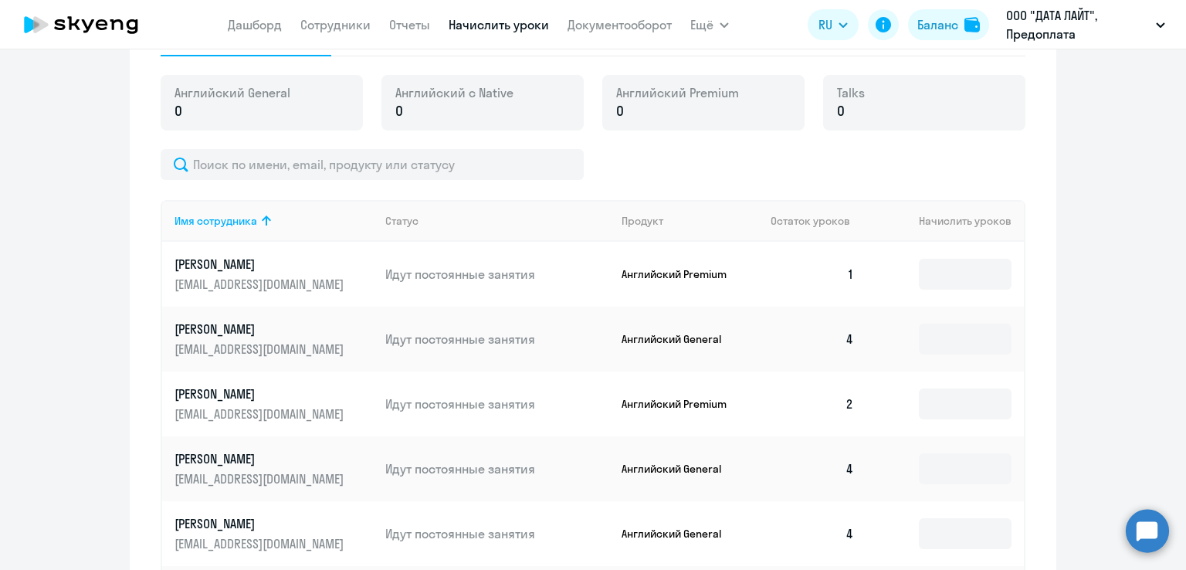
scroll to position [541, 0]
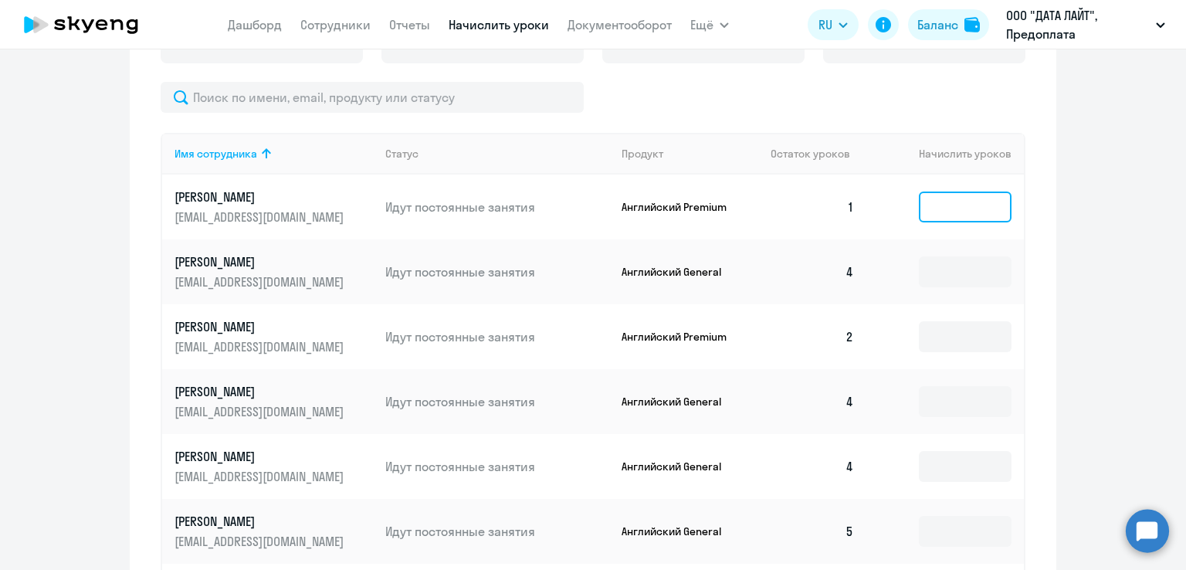
click at [950, 213] on input at bounding box center [965, 207] width 93 height 31
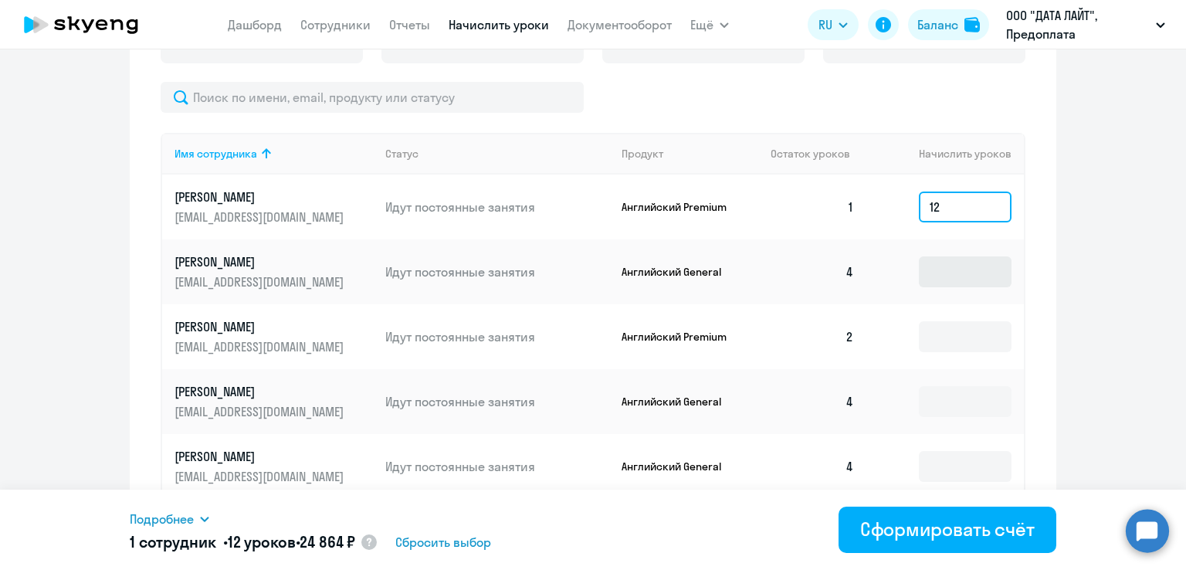
type input "12"
click at [955, 263] on input at bounding box center [965, 271] width 93 height 31
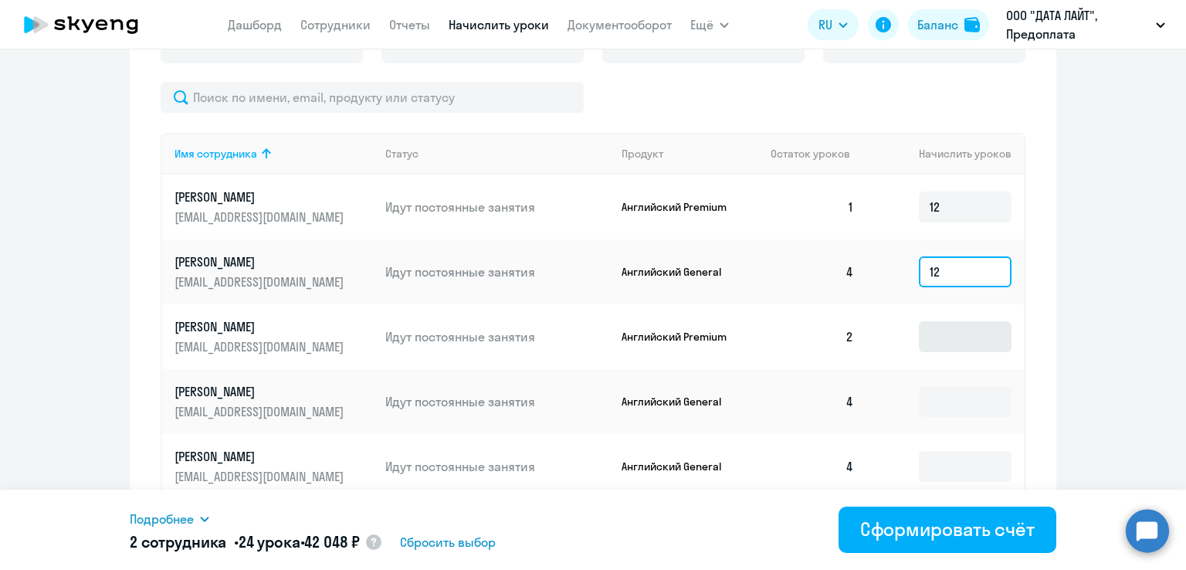
type input "12"
click at [945, 334] on input at bounding box center [965, 336] width 93 height 31
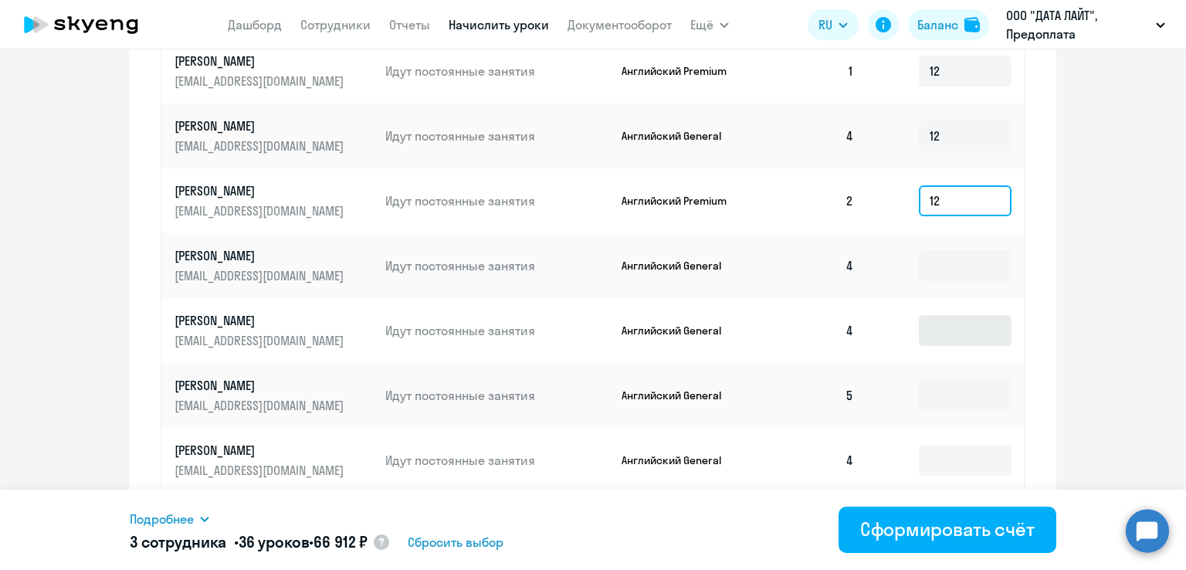
scroll to position [695, 0]
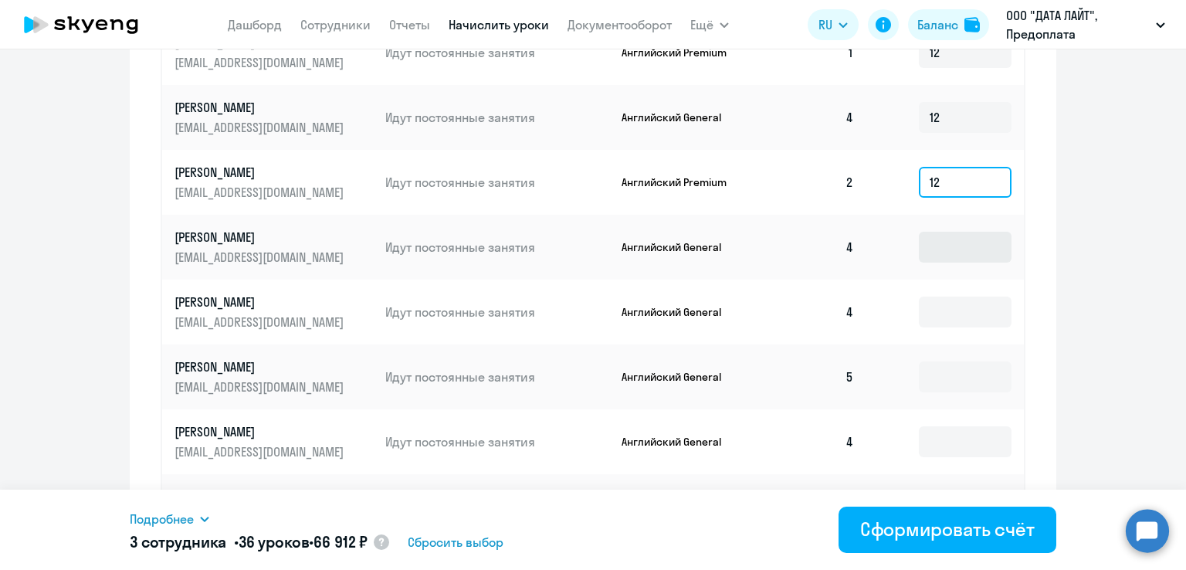
type input "12"
click at [921, 247] on input at bounding box center [965, 247] width 93 height 31
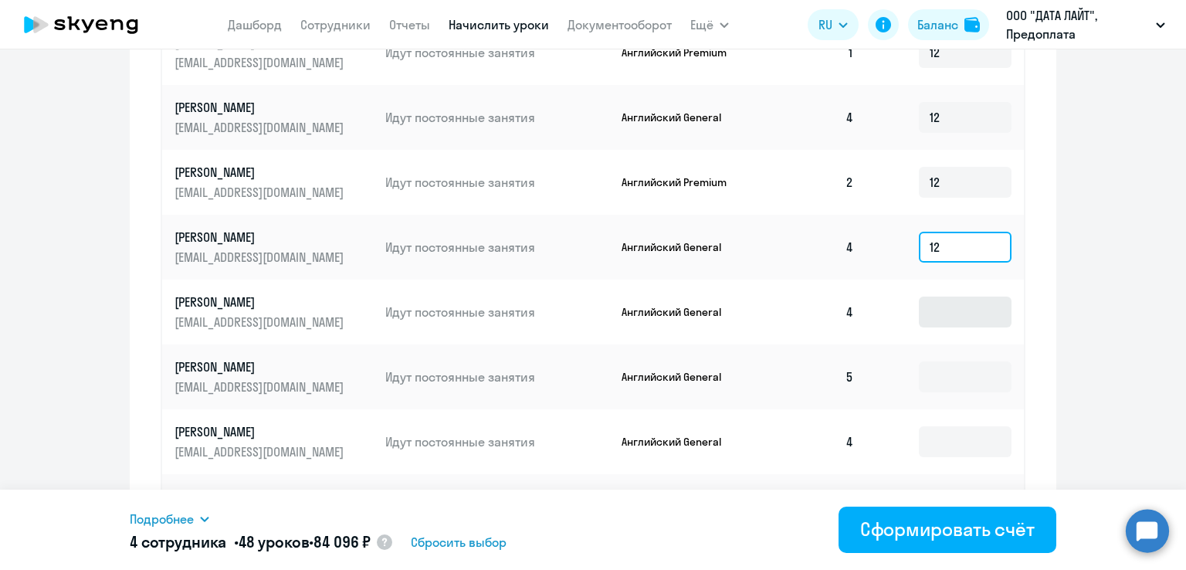
type input "12"
click at [932, 304] on input at bounding box center [965, 312] width 93 height 31
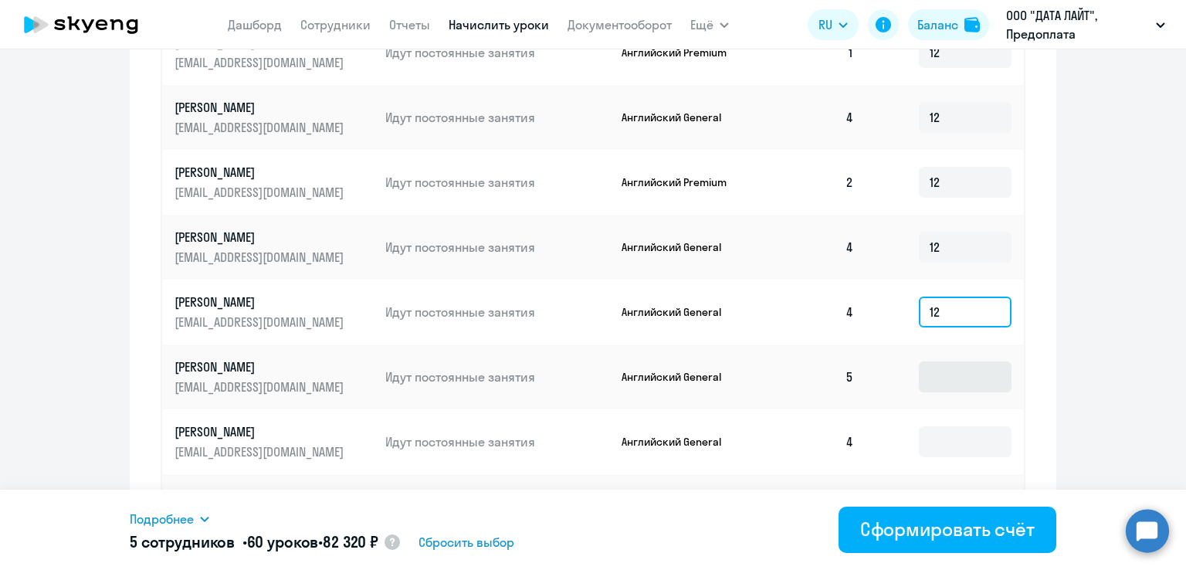
type input "12"
click at [927, 375] on input at bounding box center [965, 377] width 93 height 31
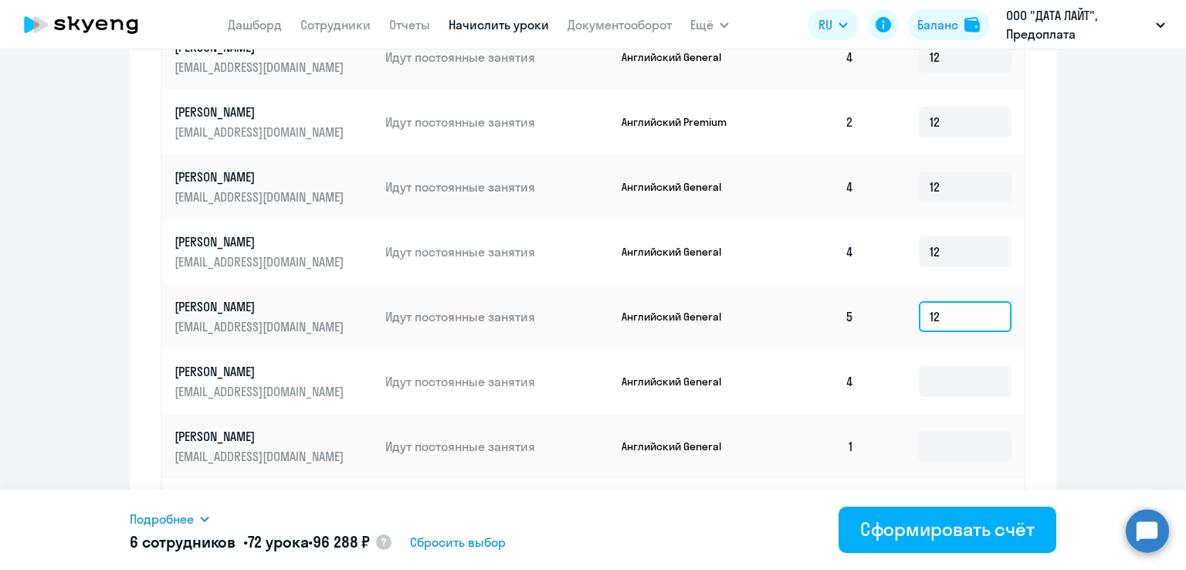
scroll to position [850, 0]
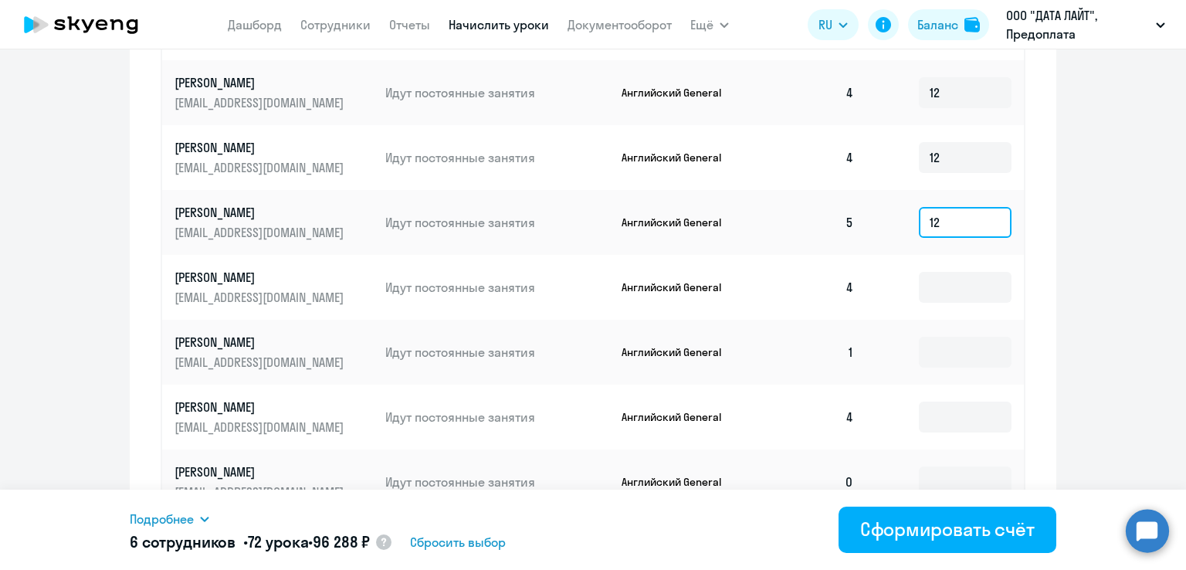
type input "12"
click at [920, 270] on td at bounding box center [946, 287] width 158 height 65
click at [933, 288] on input at bounding box center [965, 287] width 93 height 31
type input "12"
click at [979, 354] on input at bounding box center [965, 352] width 93 height 31
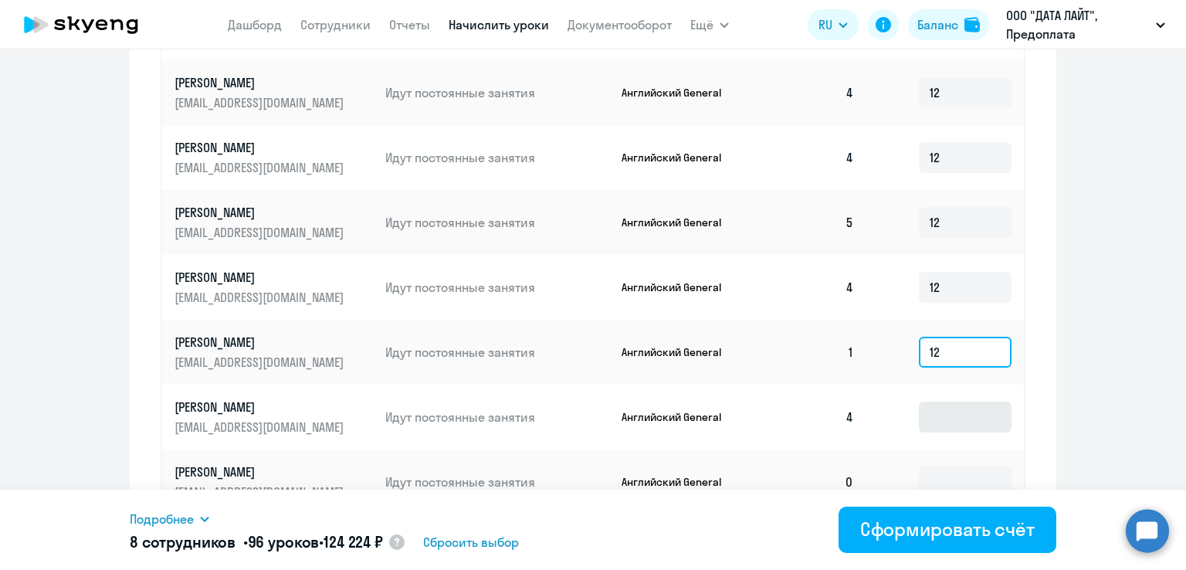
type input "12"
click at [948, 406] on input at bounding box center [965, 417] width 93 height 31
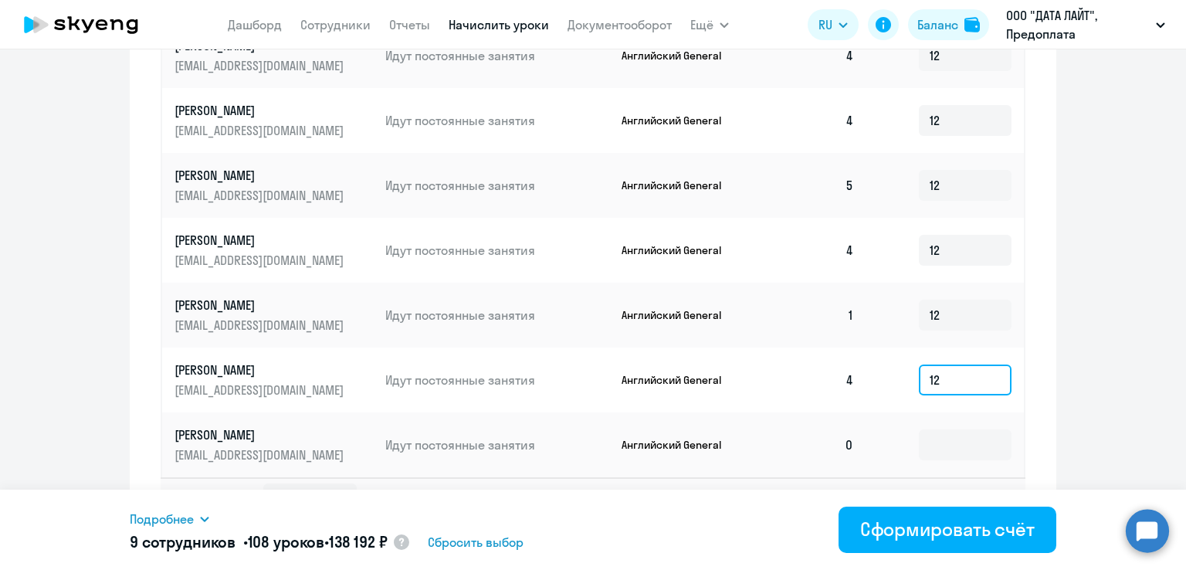
scroll to position [924, 0]
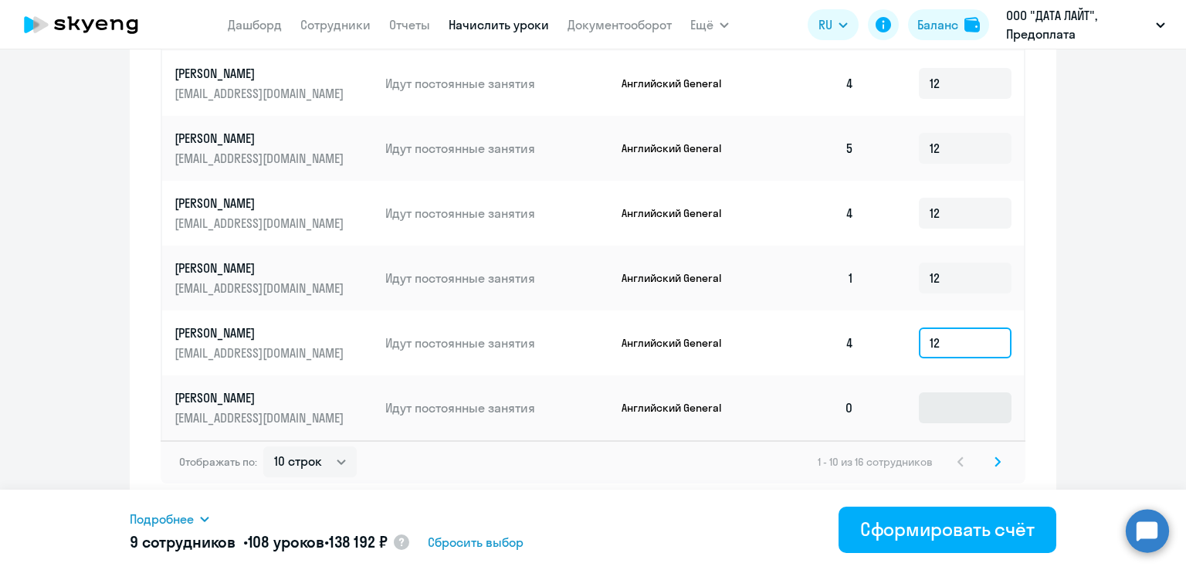
type input "12"
click at [927, 408] on input at bounding box center [965, 407] width 93 height 31
type input "12"
click at [991, 453] on svg-icon at bounding box center [998, 462] width 19 height 19
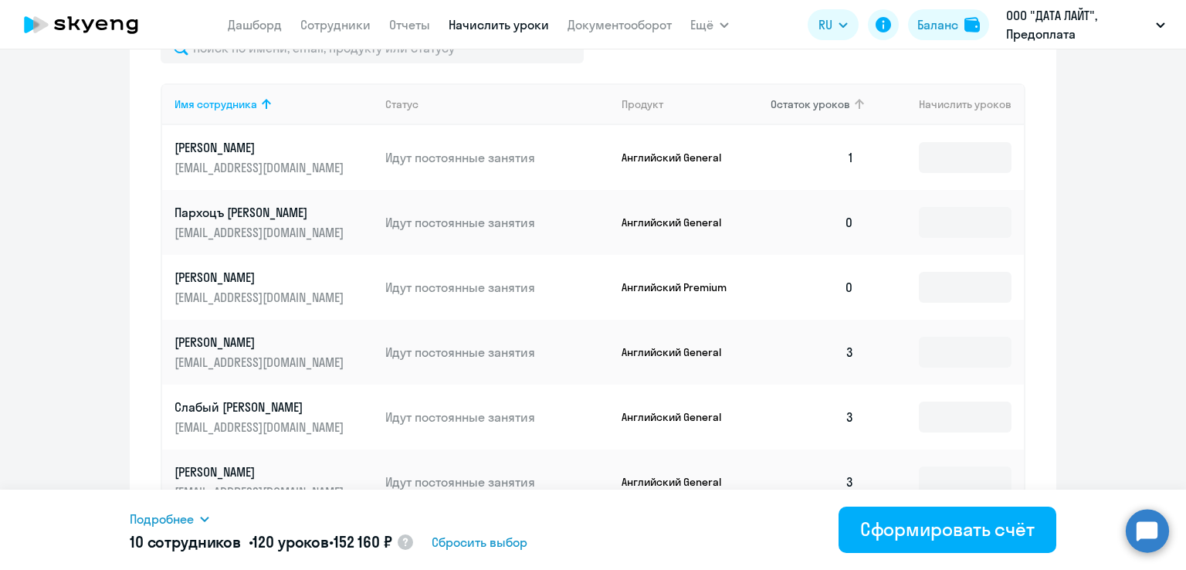
scroll to position [510, 0]
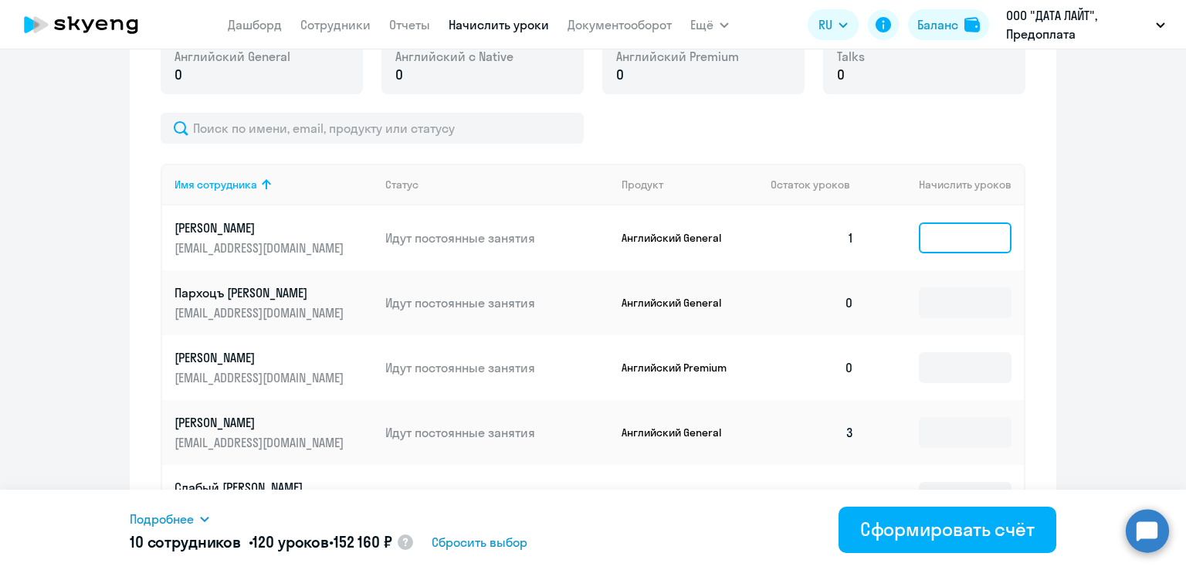
click at [921, 236] on input at bounding box center [965, 237] width 93 height 31
type input "12"
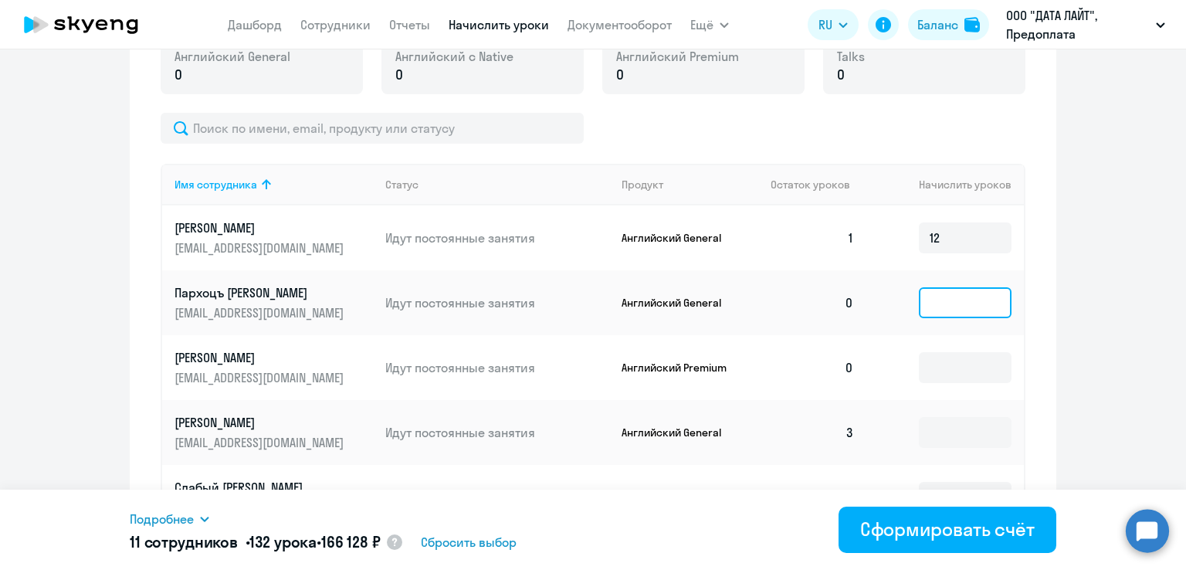
click at [945, 300] on input at bounding box center [965, 302] width 93 height 31
type input "12"
click at [947, 362] on input at bounding box center [965, 367] width 93 height 31
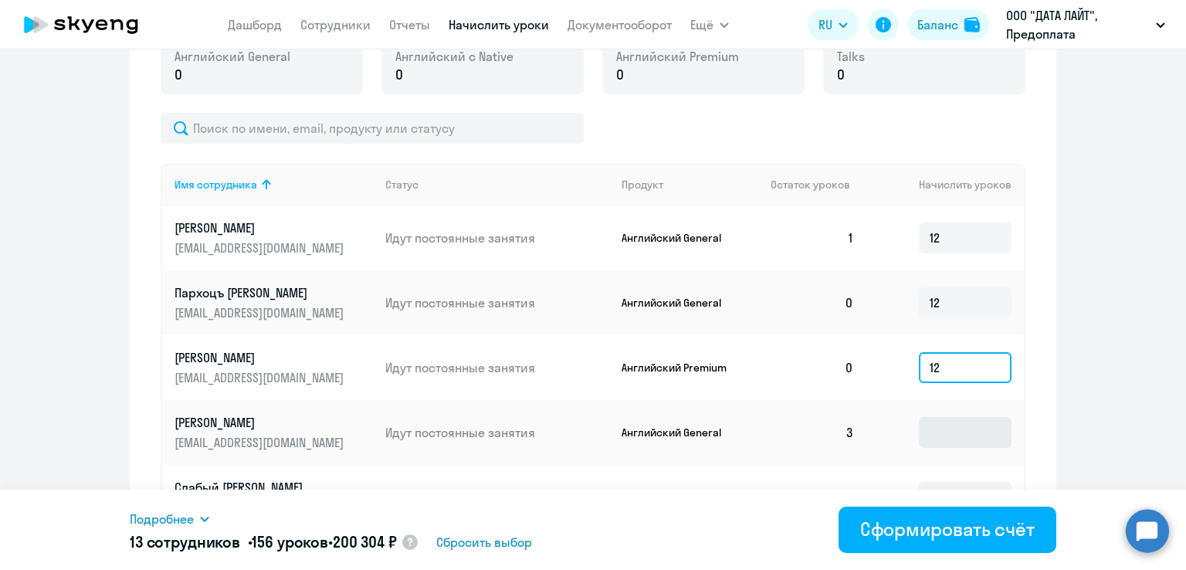
type input "12"
click at [930, 424] on input at bounding box center [965, 432] width 93 height 31
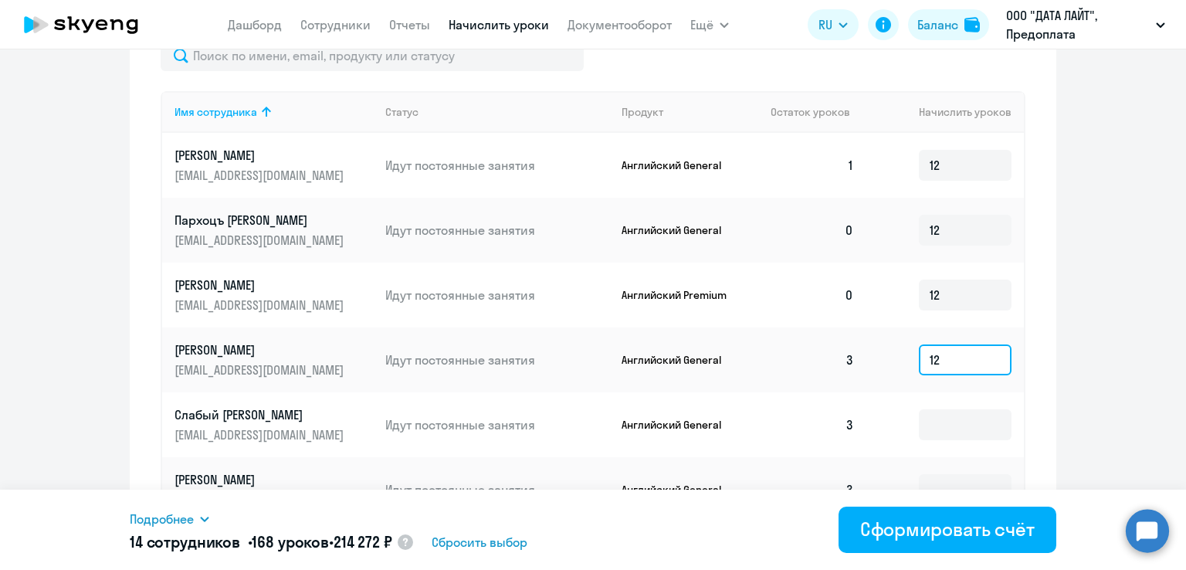
scroll to position [664, 0]
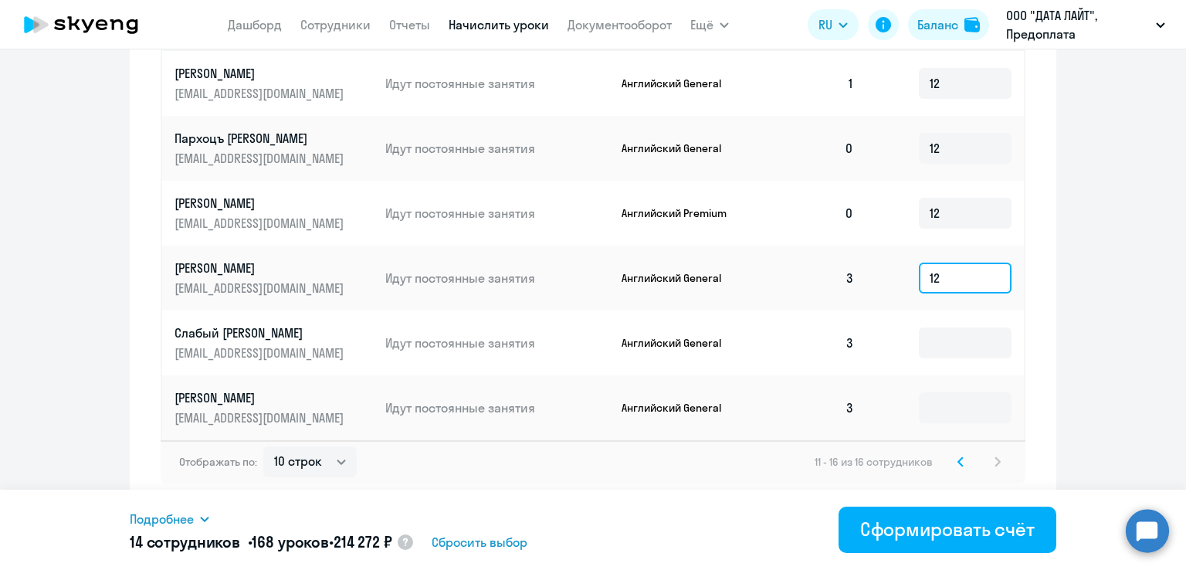
type input "12"
click at [912, 319] on td at bounding box center [946, 343] width 158 height 65
click at [923, 338] on input at bounding box center [965, 343] width 93 height 31
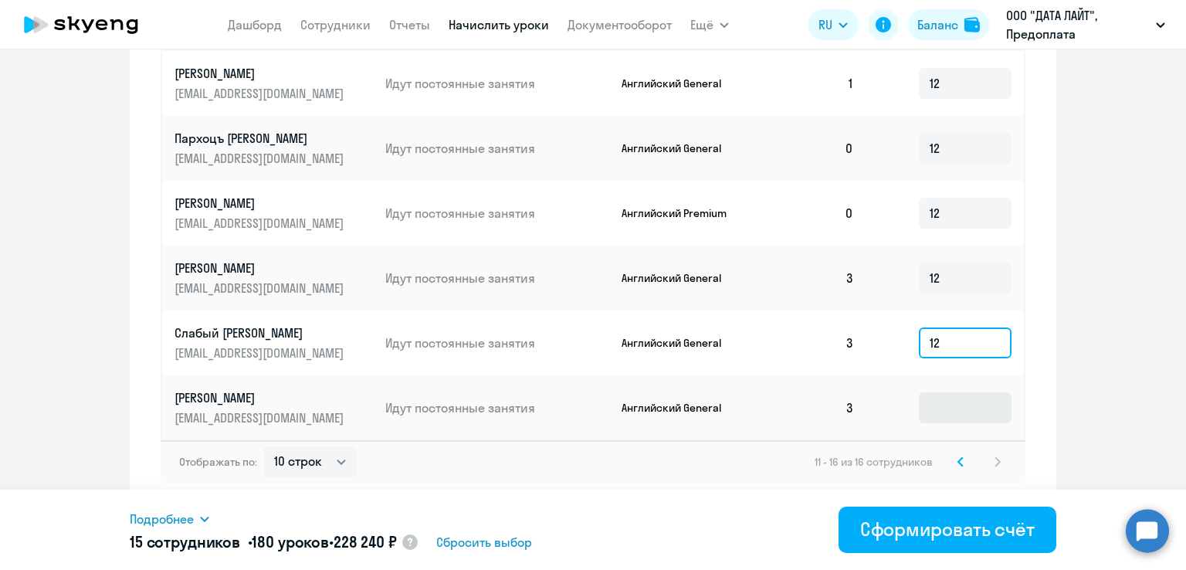
type input "12"
click at [949, 406] on input at bounding box center [965, 407] width 93 height 31
type input "12"
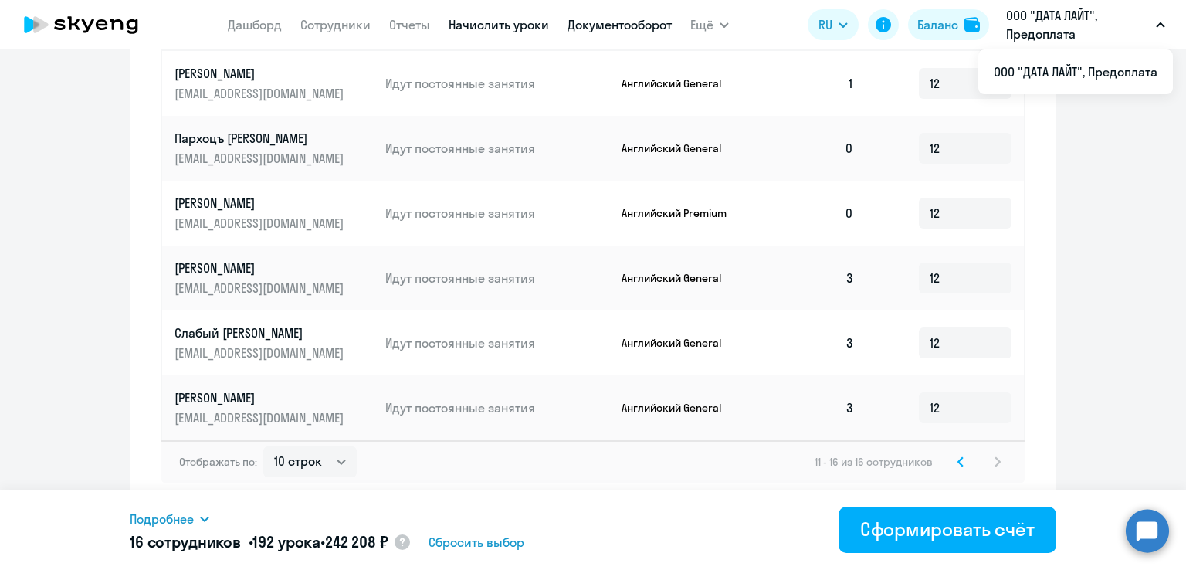
click at [629, 23] on link "Документооборот" at bounding box center [620, 24] width 104 height 15
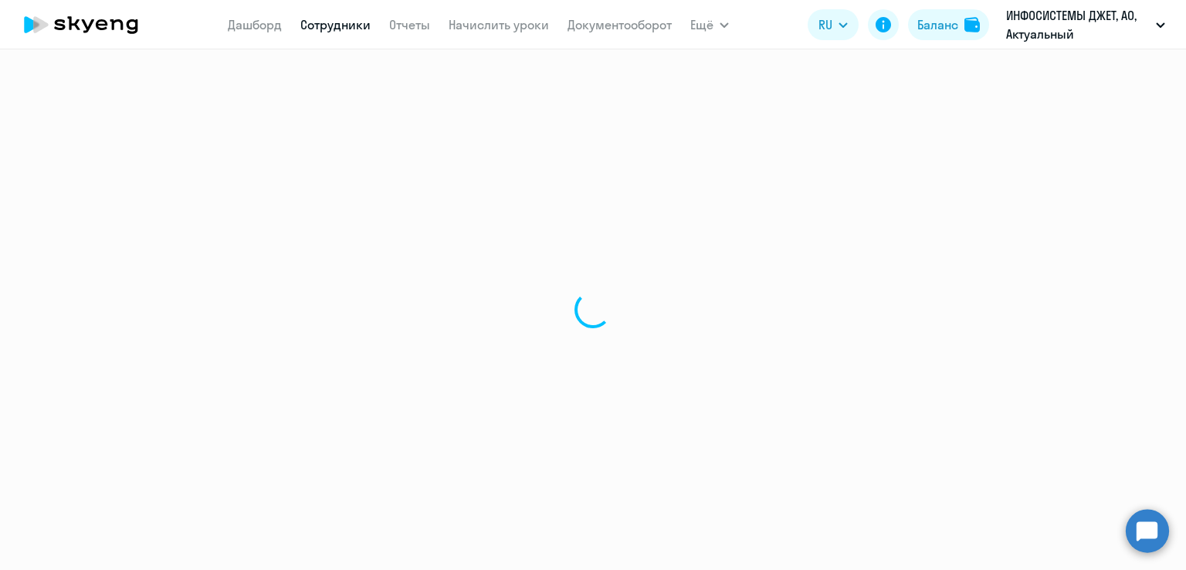
select select "30"
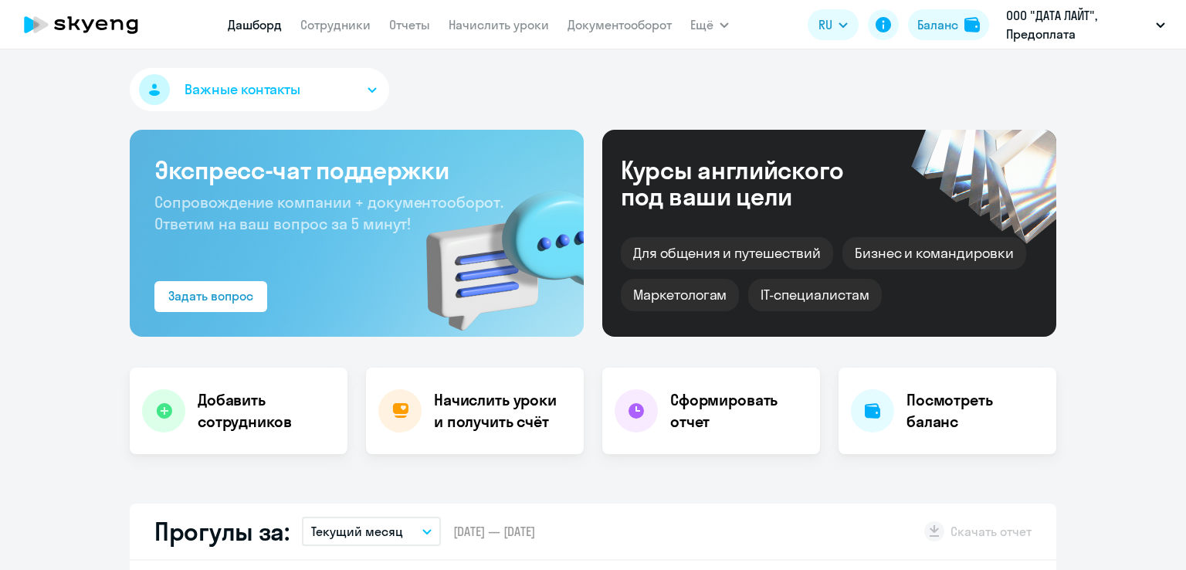
select select "30"
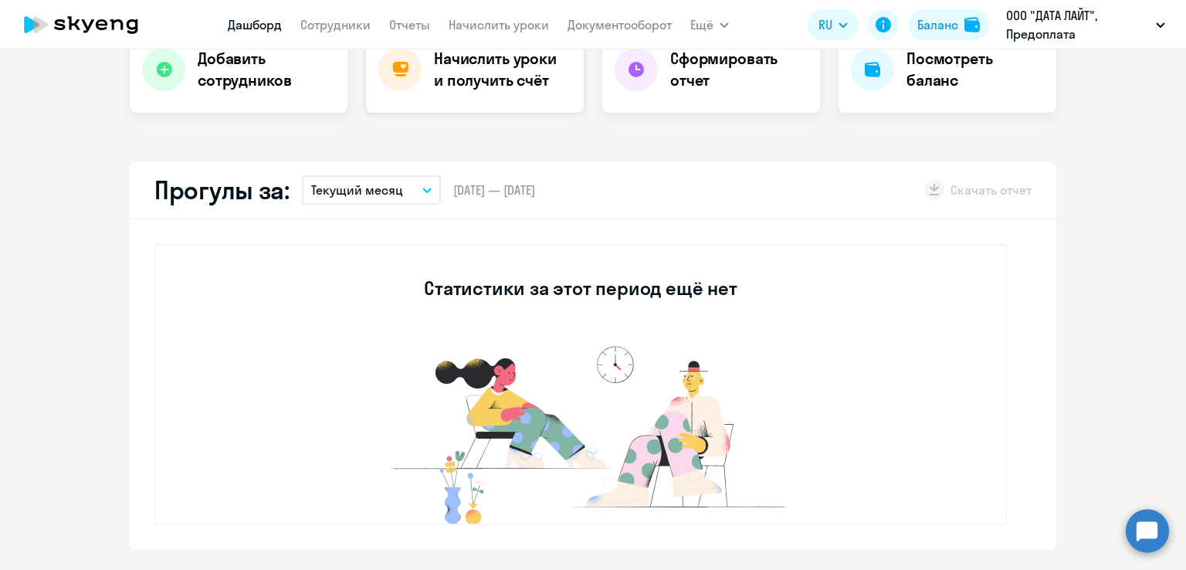
scroll to position [341, 0]
click at [351, 32] on link "Сотрудники" at bounding box center [335, 24] width 70 height 15
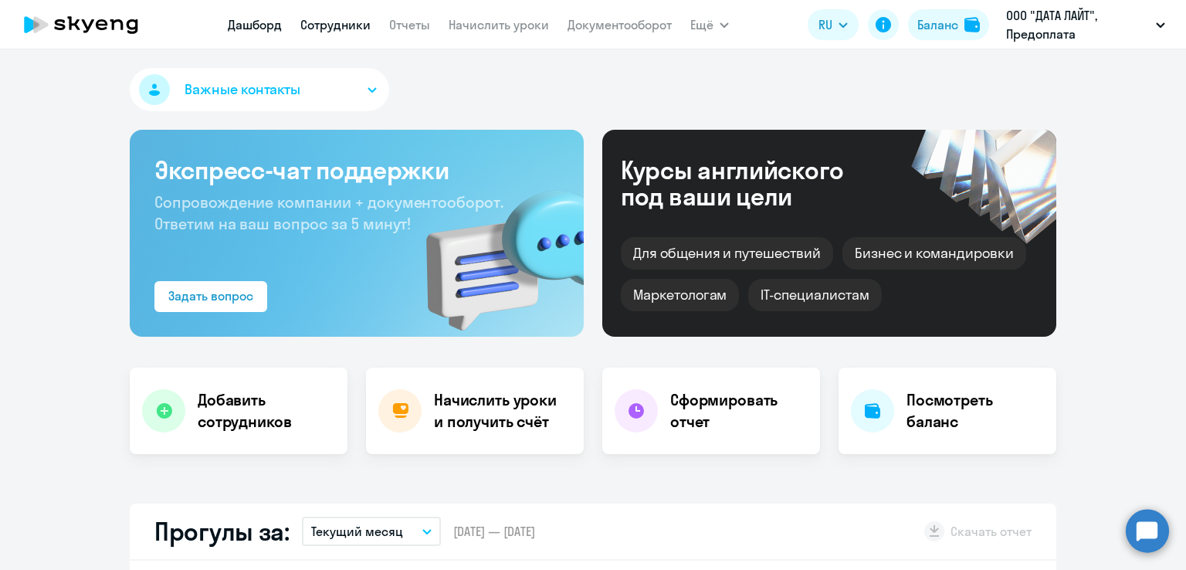
select select "30"
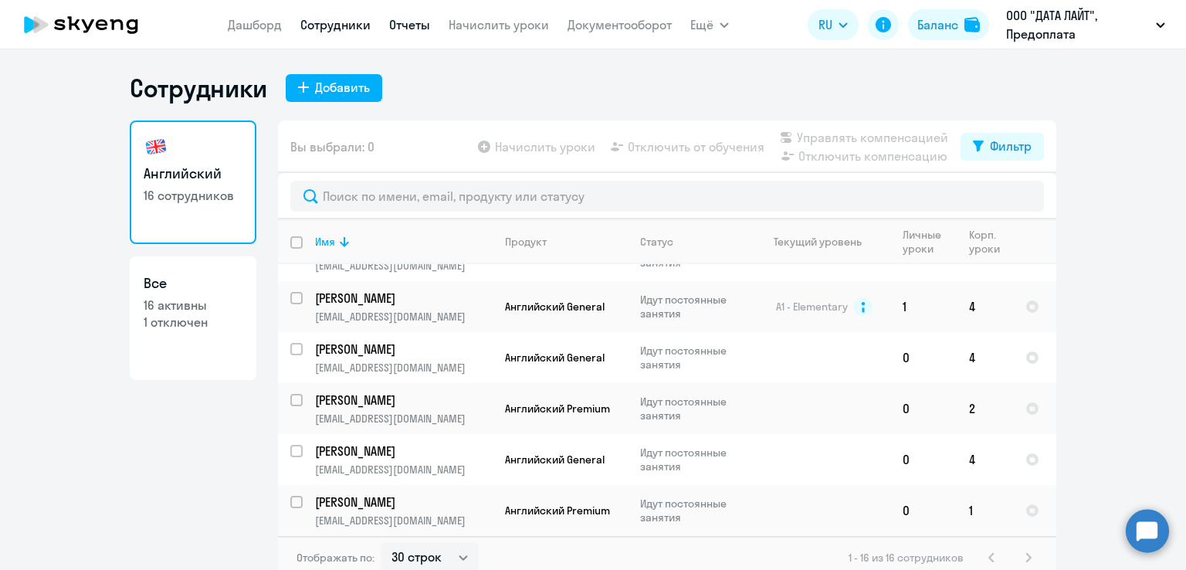
click at [416, 25] on link "Отчеты" at bounding box center [409, 24] width 41 height 15
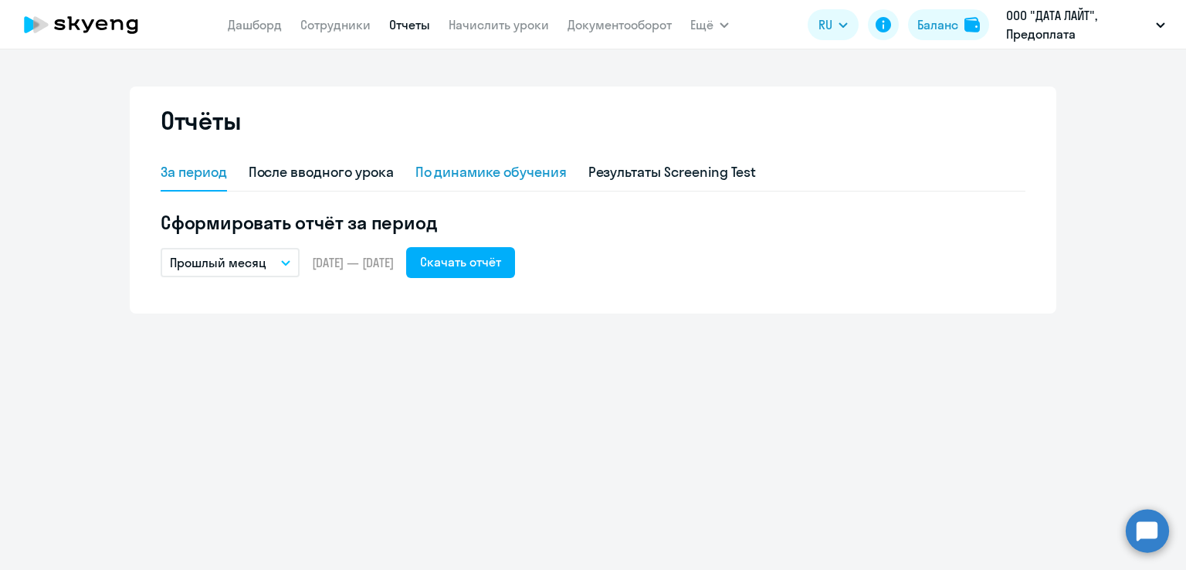
click at [461, 168] on div "По динамике обучения" at bounding box center [491, 172] width 151 height 20
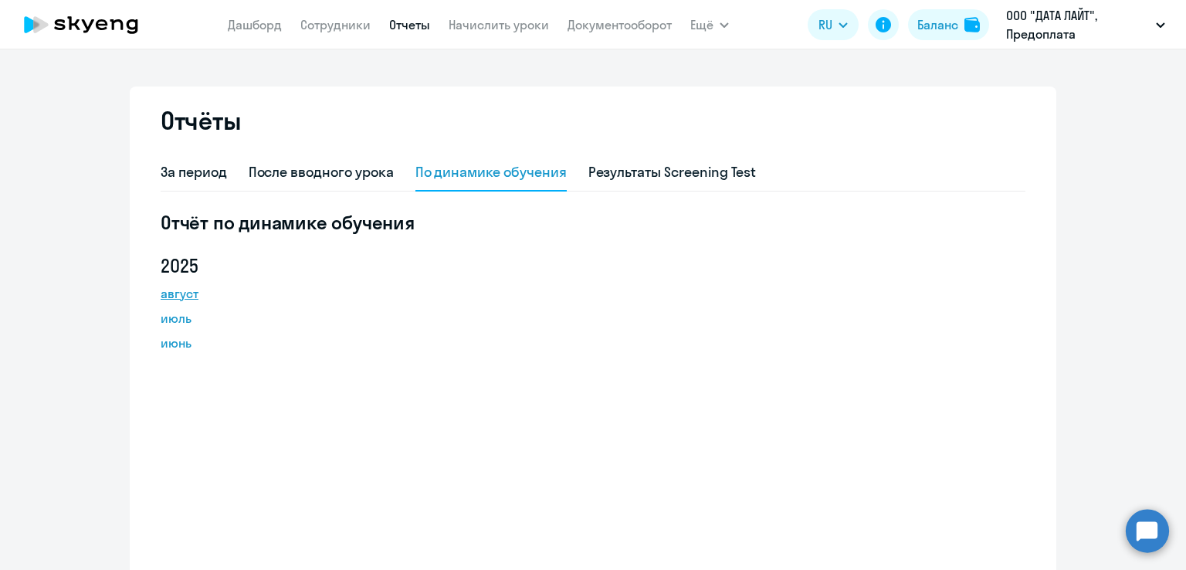
click at [205, 297] on link "август" at bounding box center [230, 293] width 139 height 19
